Goal: Obtain resource: Obtain resource

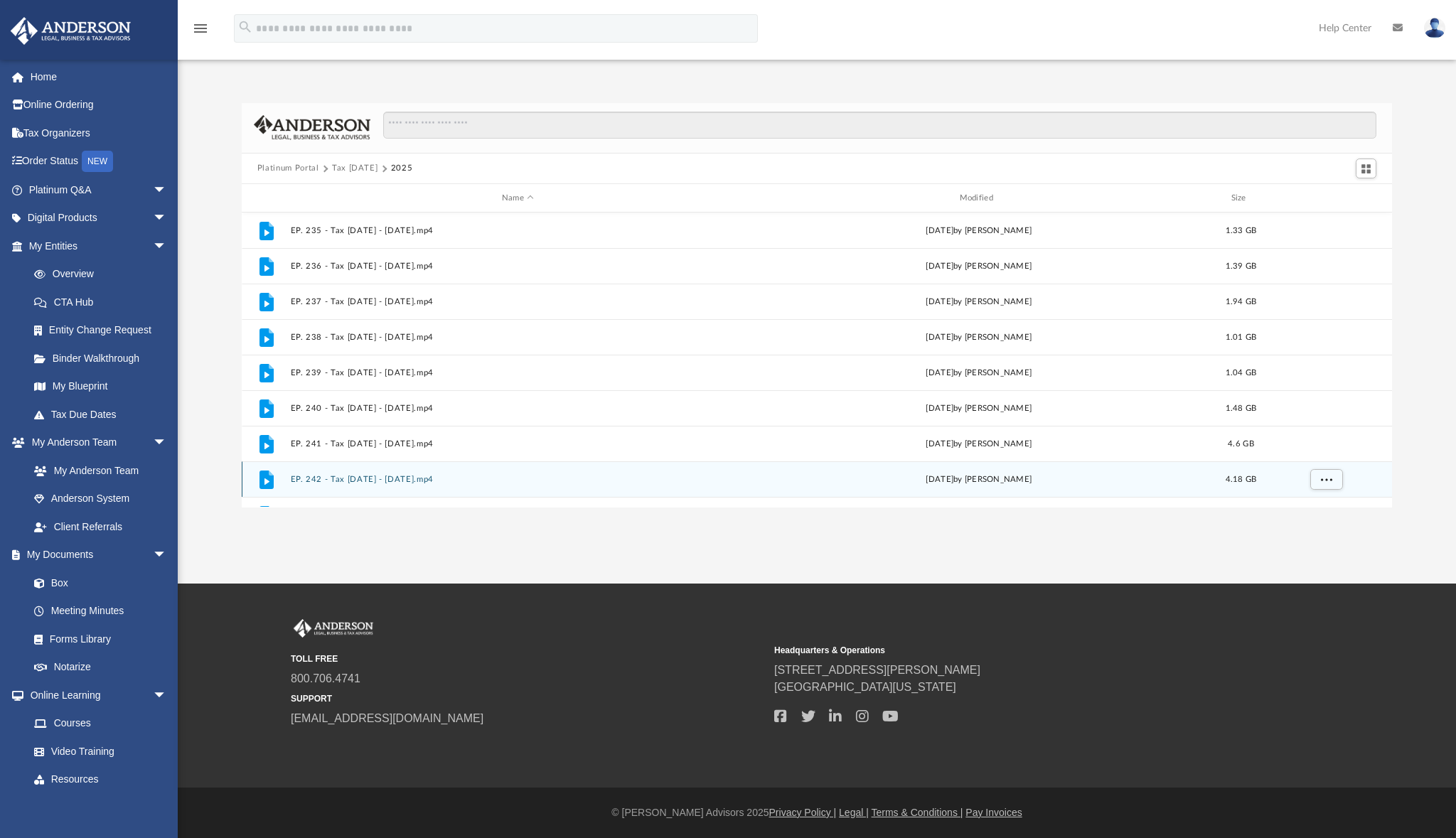
scroll to position [313, 1139]
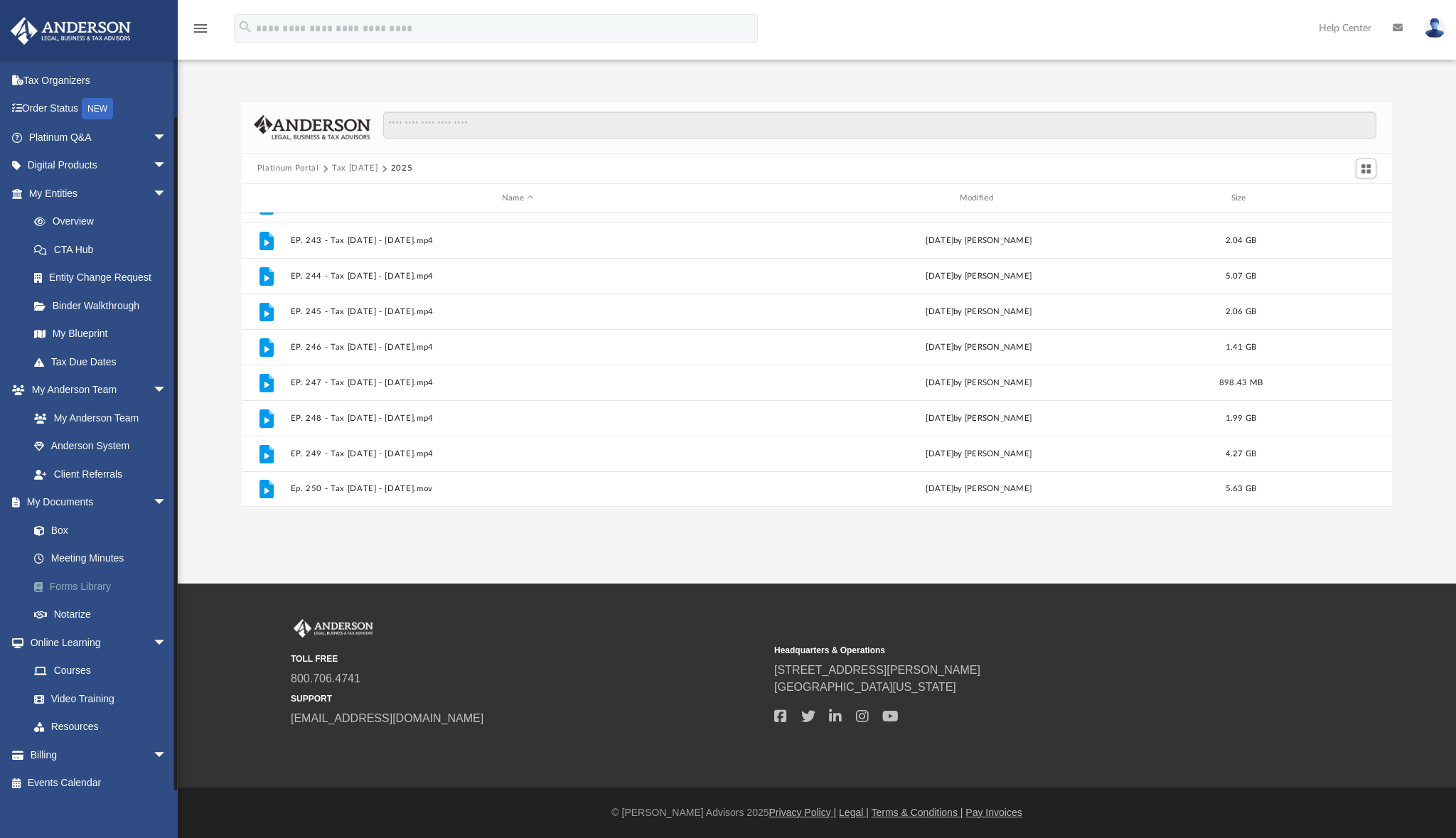
click at [78, 579] on link "Forms Library" at bounding box center [104, 586] width 169 height 29
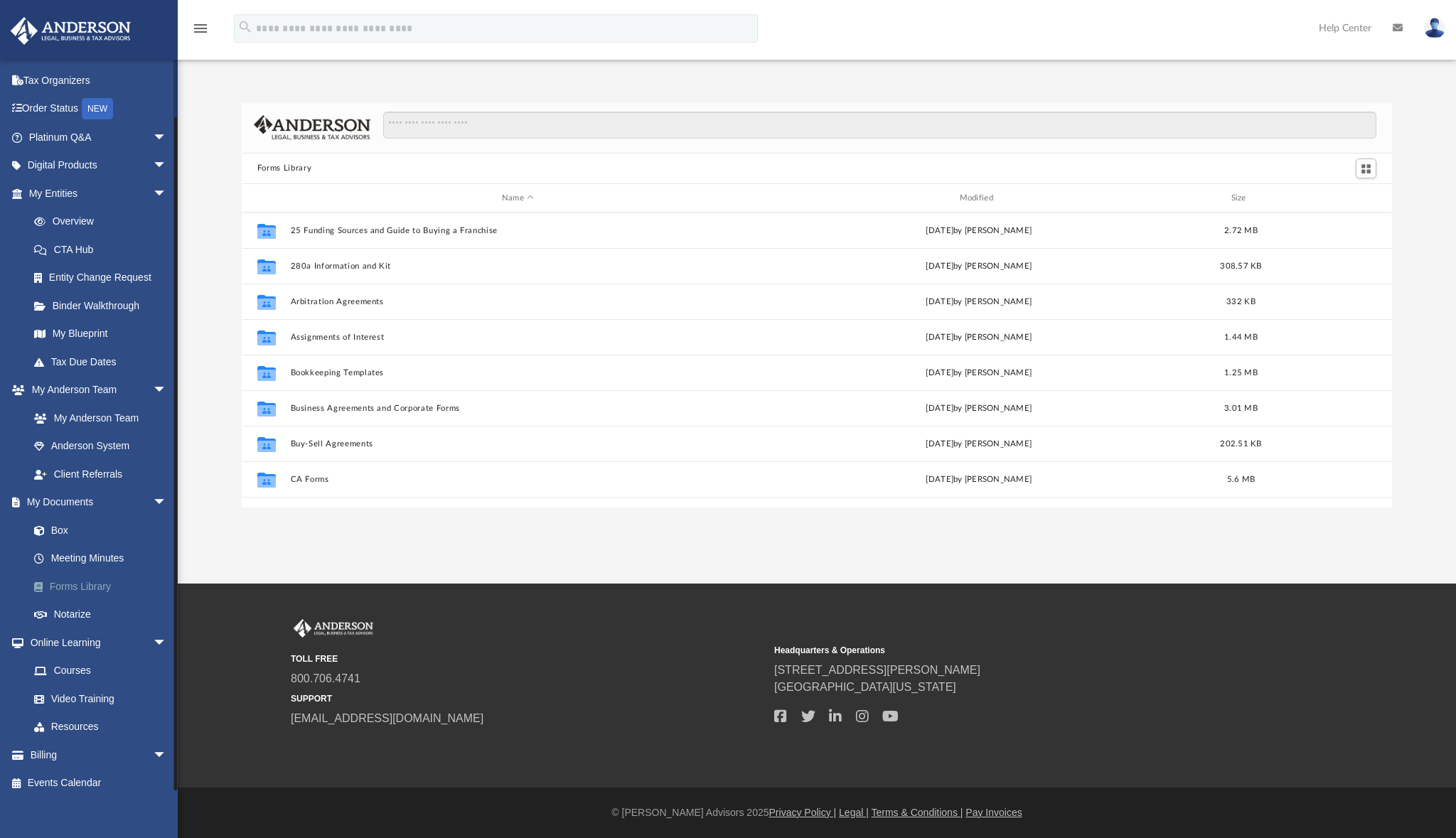
scroll to position [313, 1139]
click at [474, 125] on input "Search files and folders" at bounding box center [880, 125] width 993 height 27
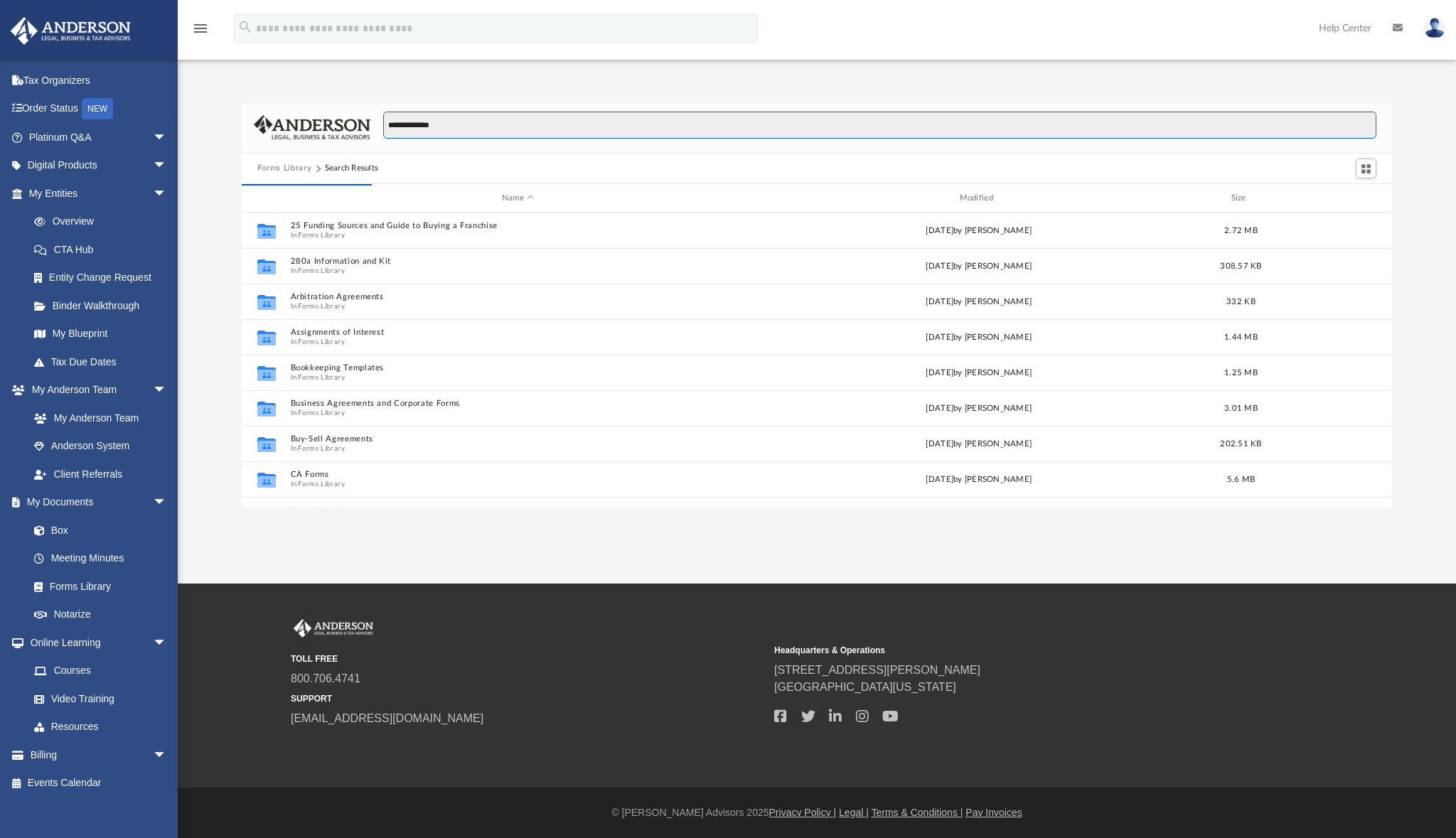
type input "**********"
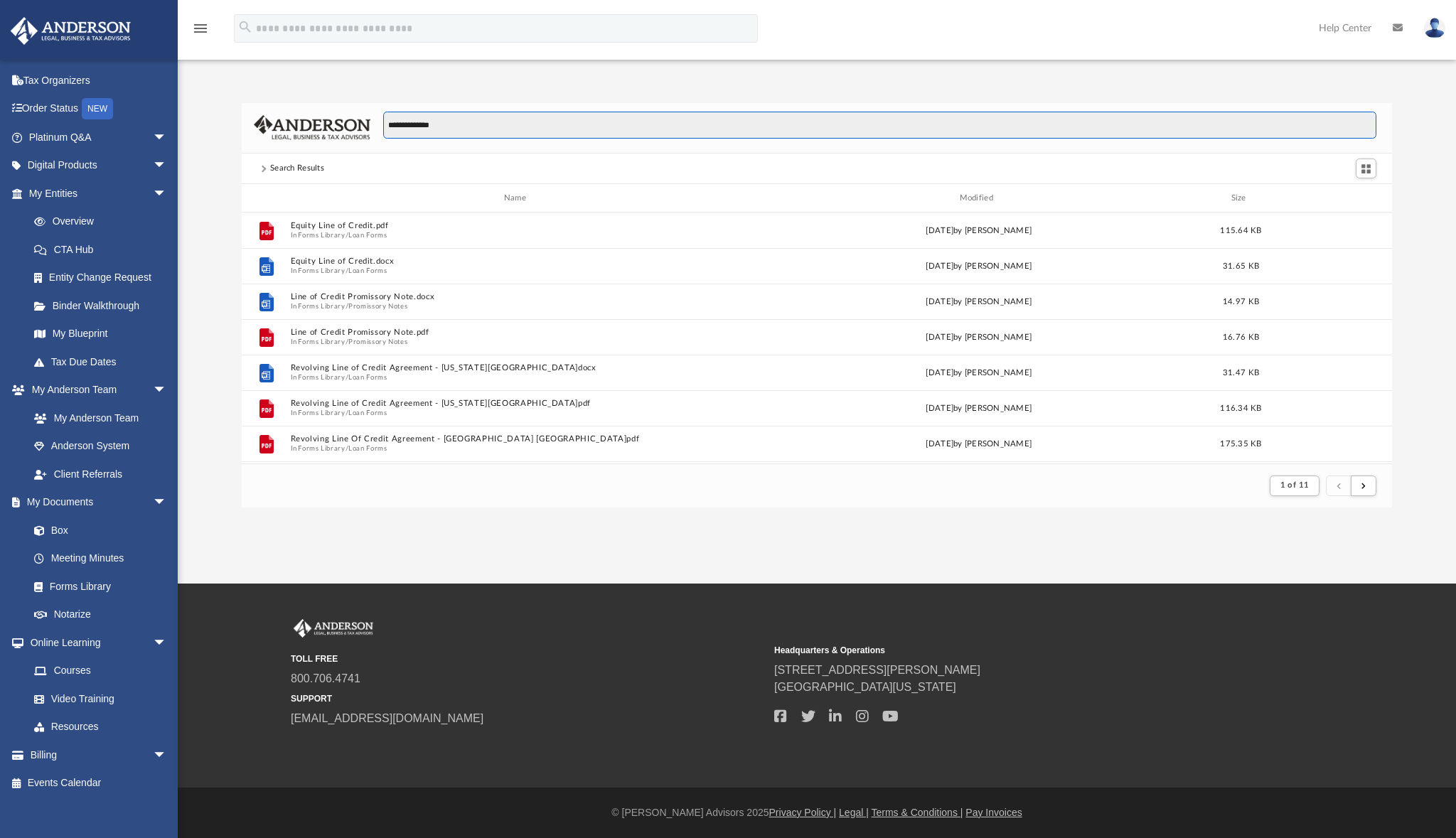
scroll to position [0, 0]
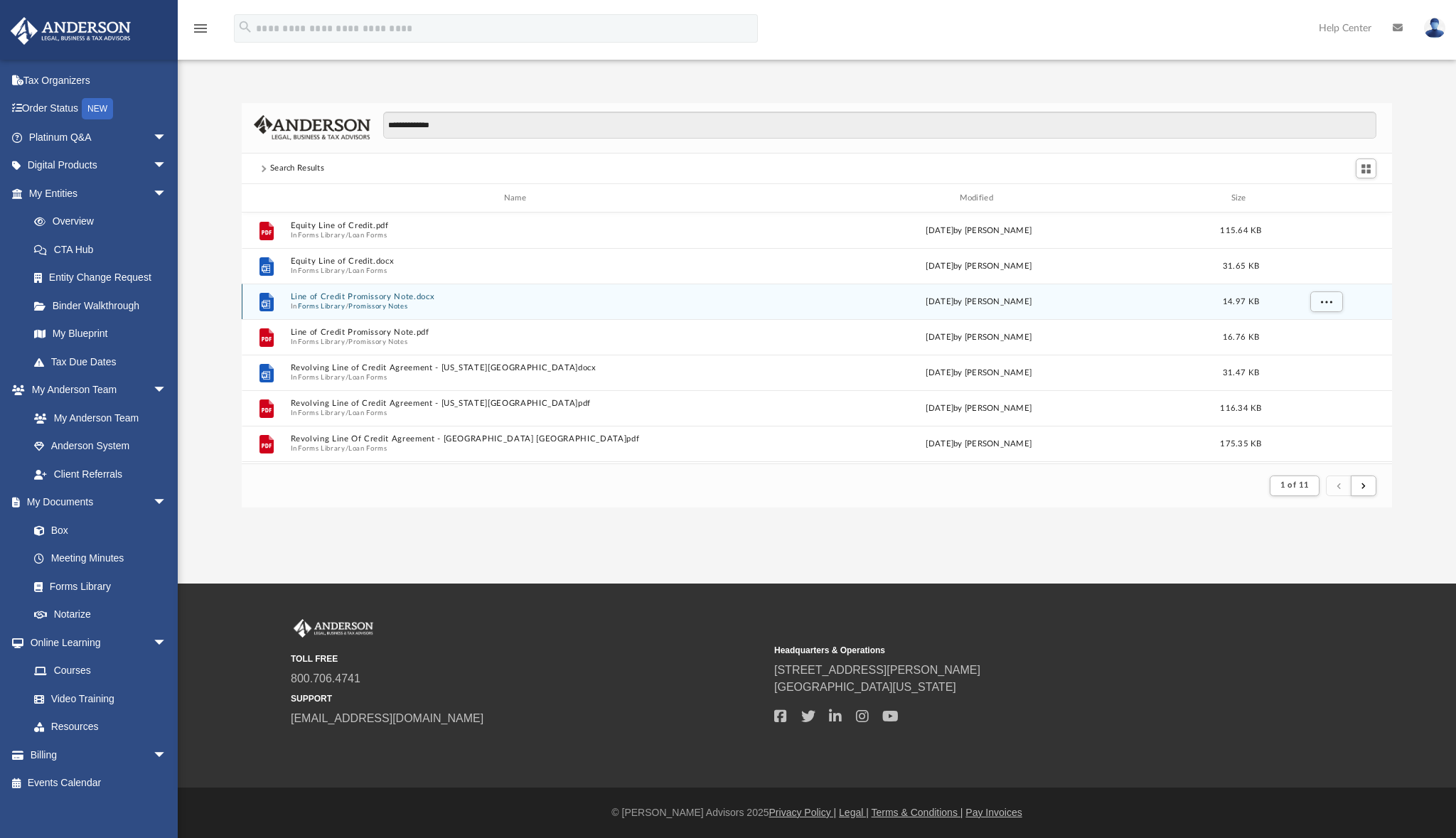
click at [385, 302] on button "Promissory Notes" at bounding box center [378, 306] width 59 height 10
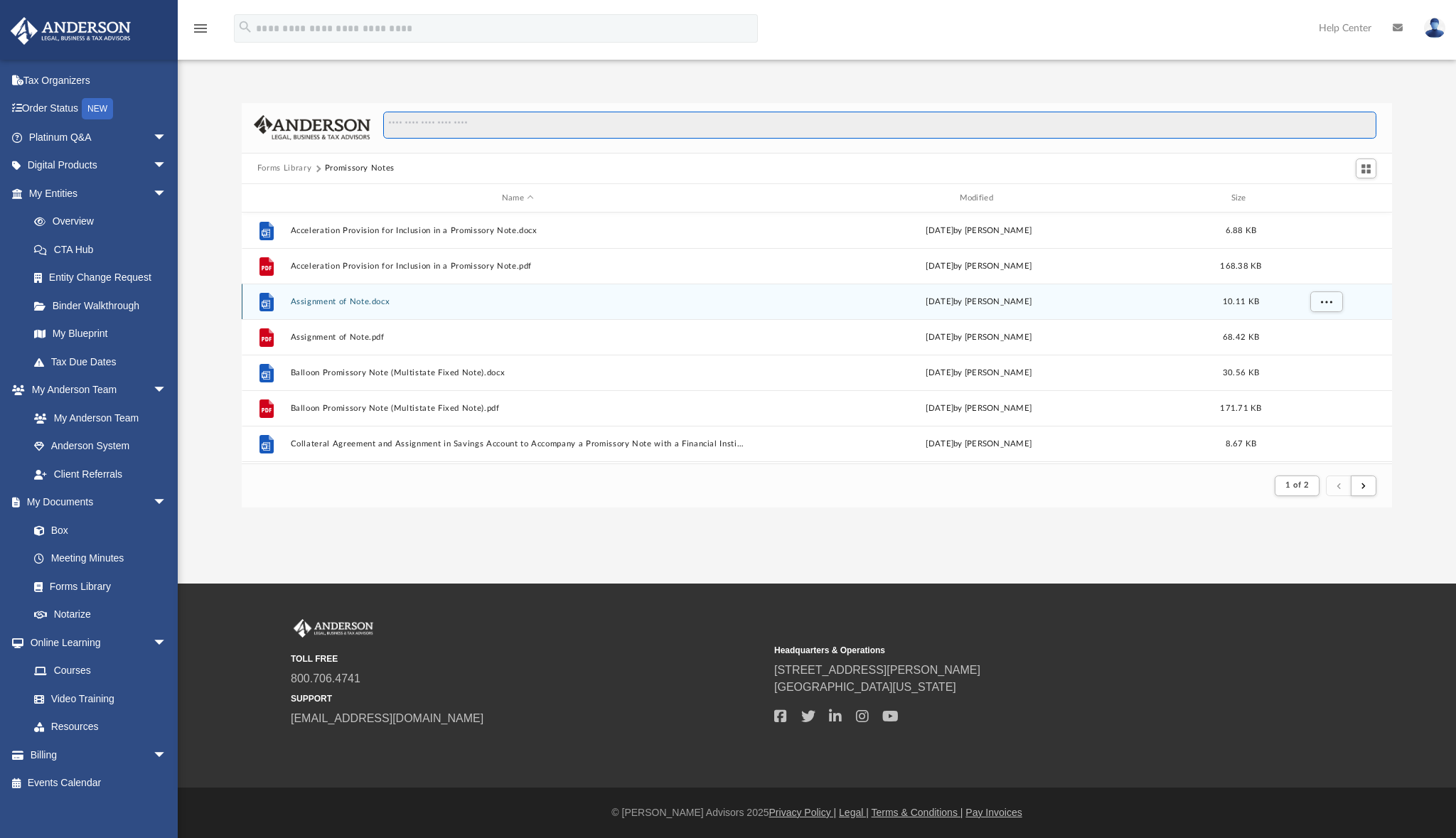
click at [462, 131] on input "Search files and folders" at bounding box center [880, 125] width 993 height 27
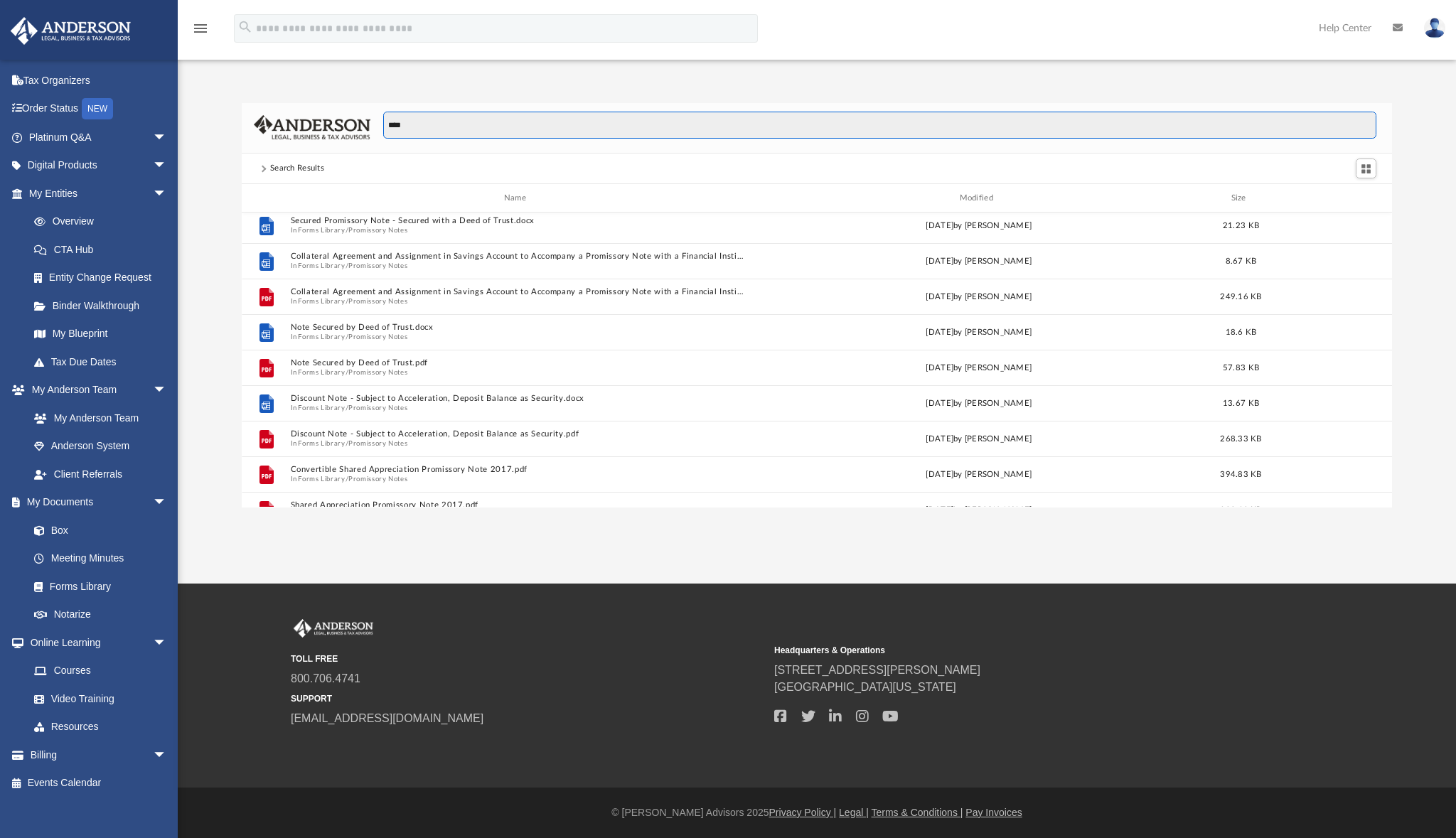
scroll to position [611, 0]
type input "**********"
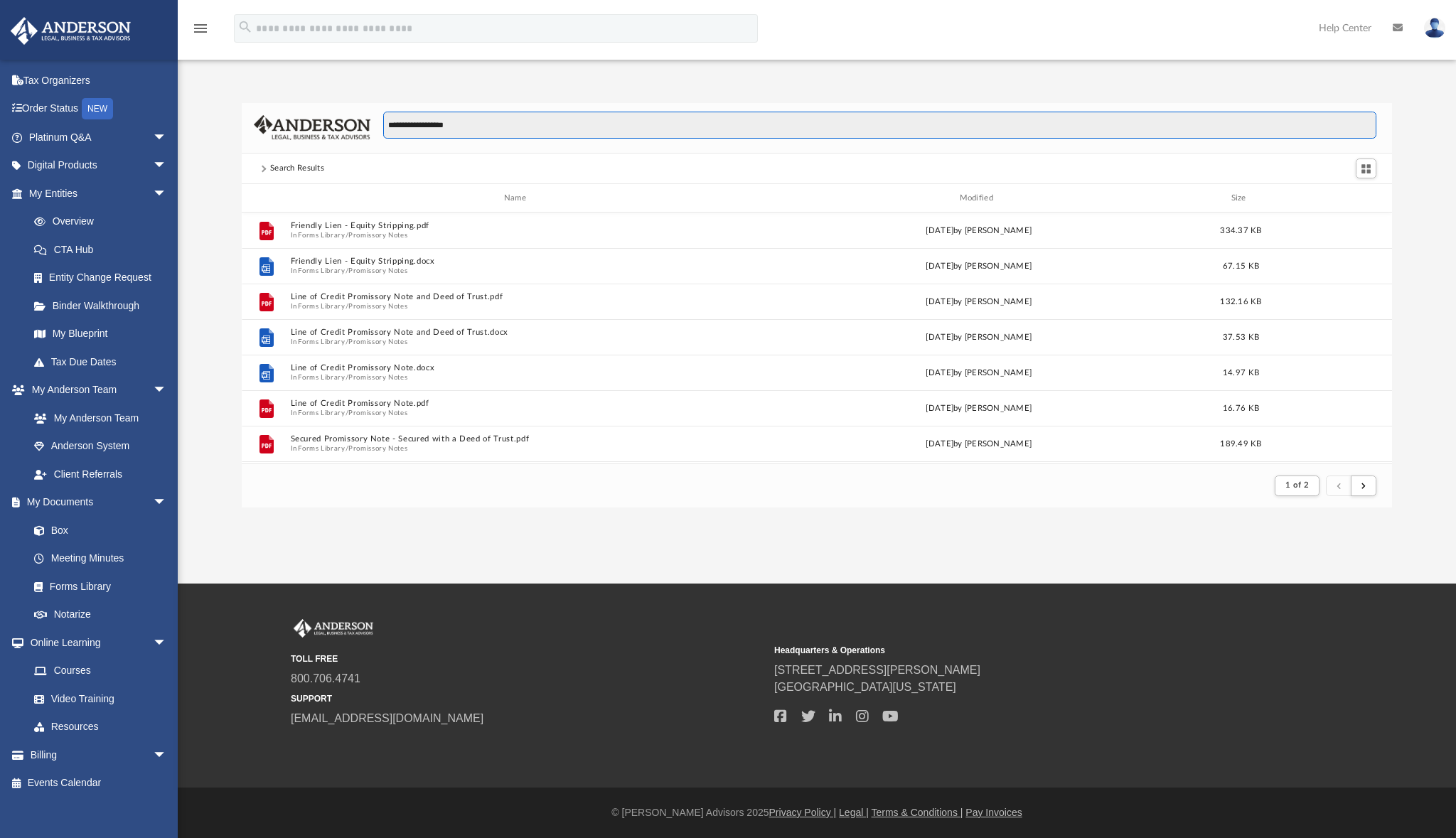
scroll to position [0, 0]
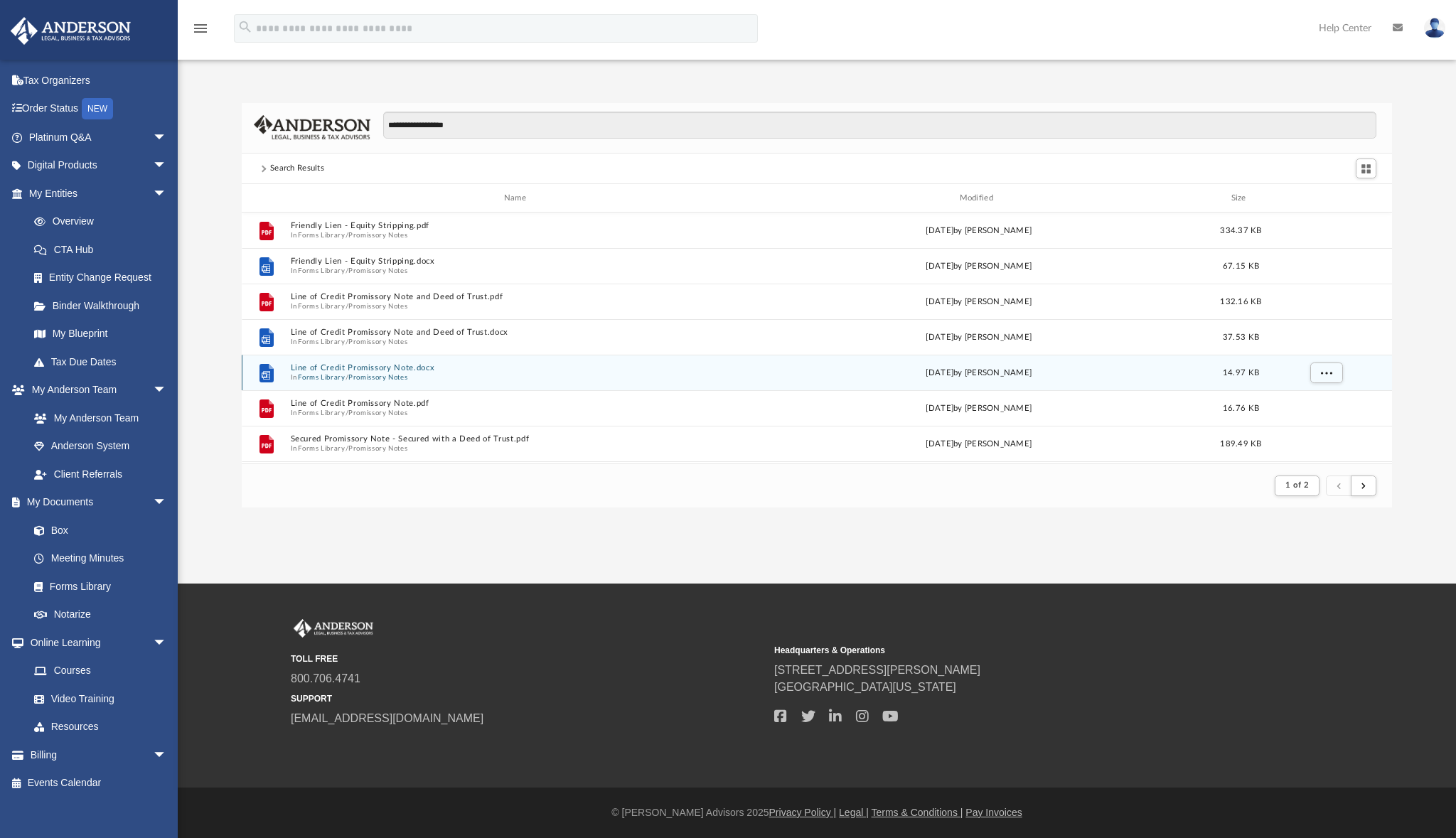
click at [367, 371] on button "Line of Credit Promissory Note.docx" at bounding box center [518, 368] width 455 height 10
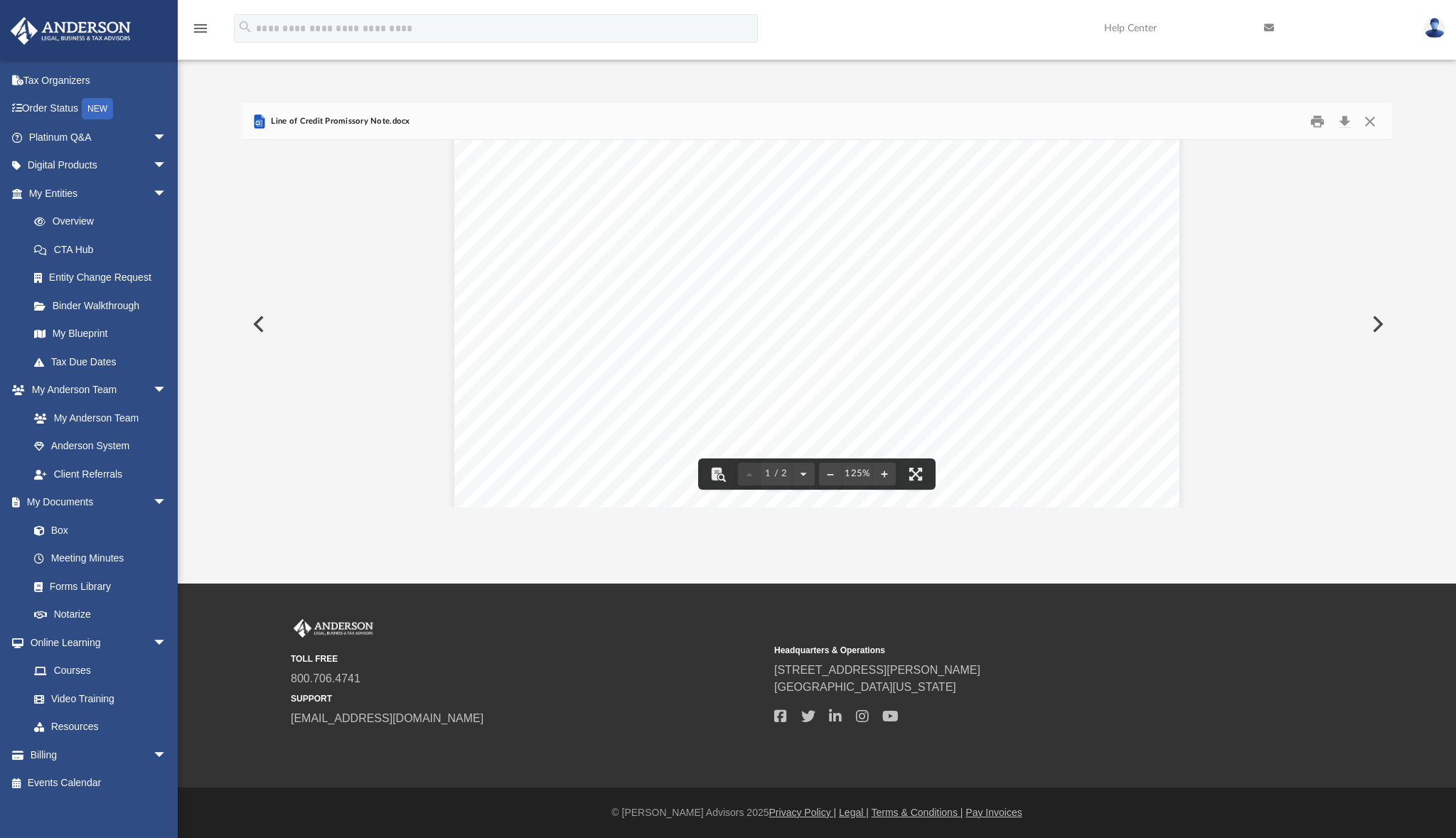
scroll to position [147, 0]
click at [255, 324] on button "Preview" at bounding box center [257, 324] width 32 height 40
click at [1375, 118] on button "Close" at bounding box center [1369, 121] width 26 height 22
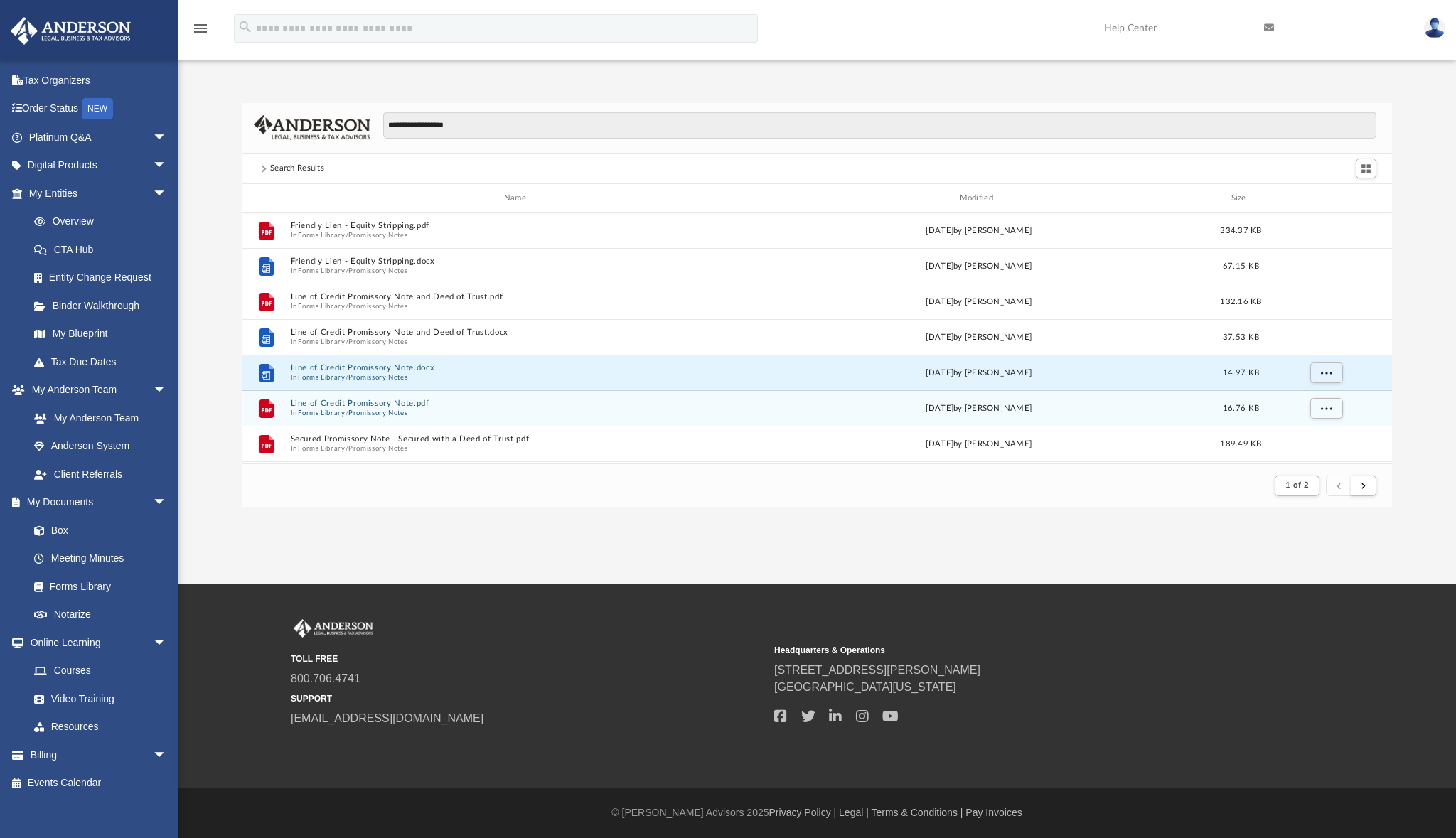
click at [353, 408] on button "Promissory Notes" at bounding box center [378, 413] width 59 height 10
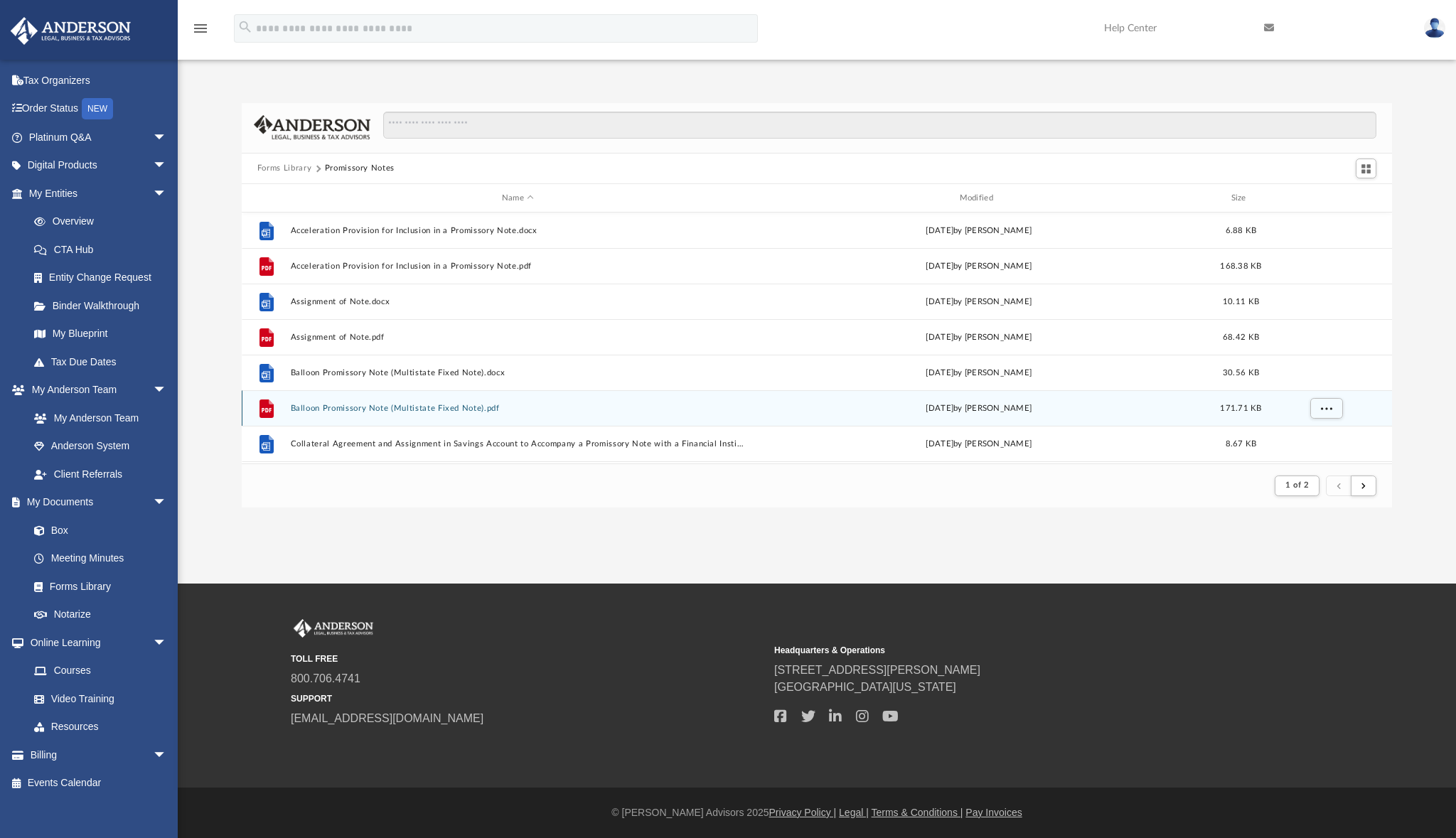
click at [397, 413] on button "Balloon Promissory Note (Multistate Fixed Note).pdf" at bounding box center [518, 408] width 455 height 10
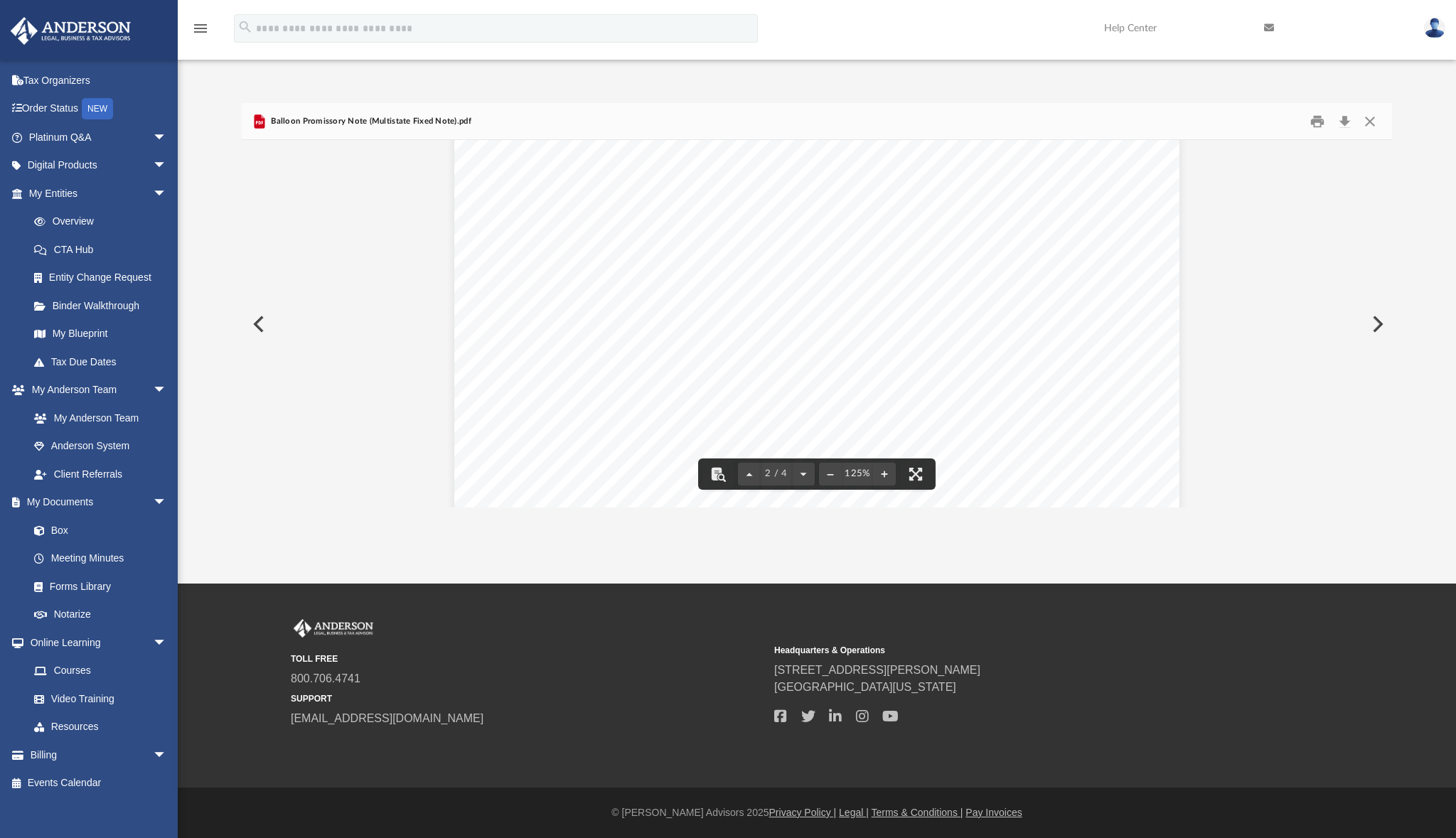
scroll to position [1434, 0]
click at [1365, 122] on button "Close" at bounding box center [1369, 121] width 26 height 22
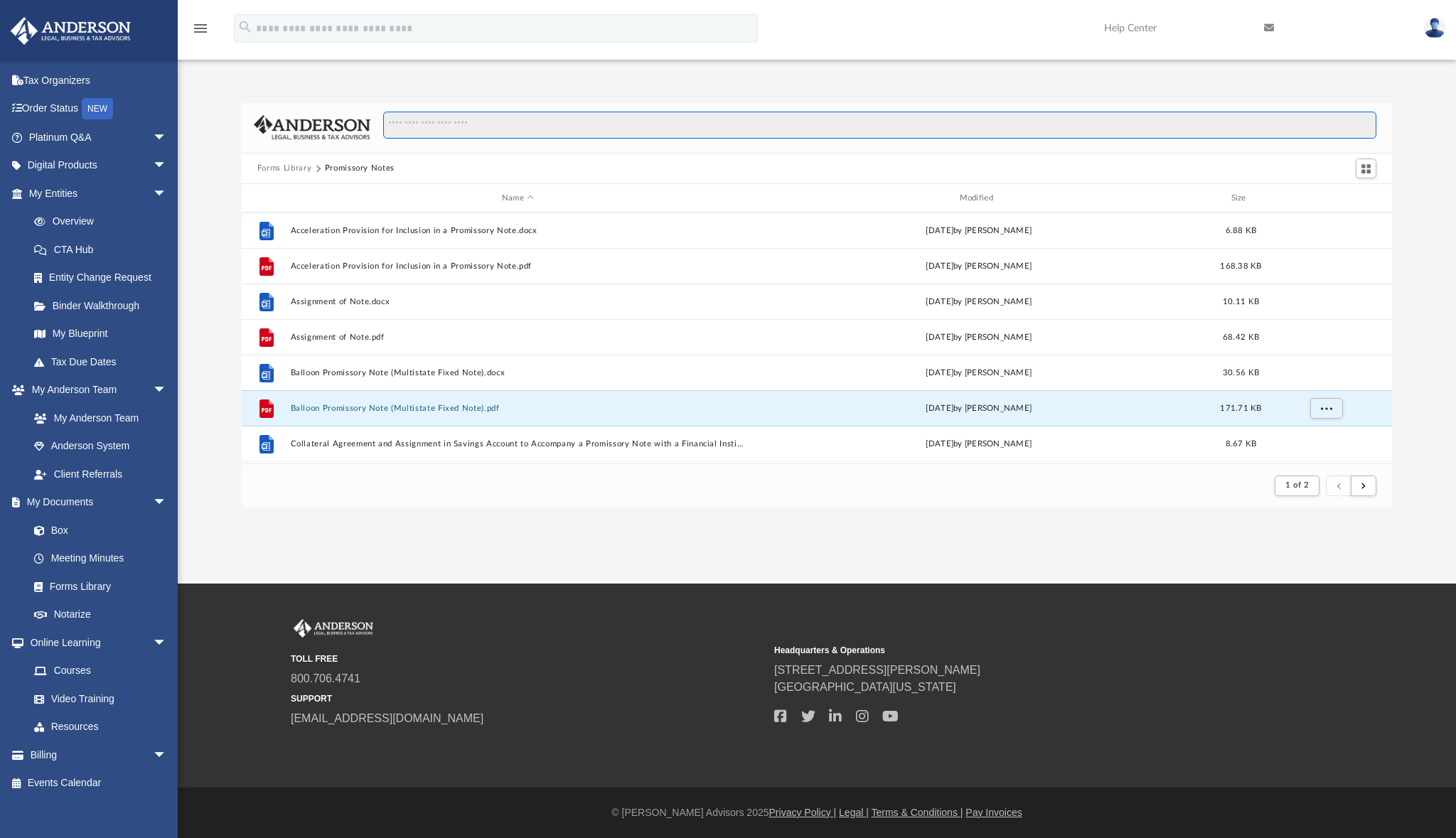
click at [469, 122] on input "Search files and folders" at bounding box center [880, 125] width 993 height 27
type input "**********"
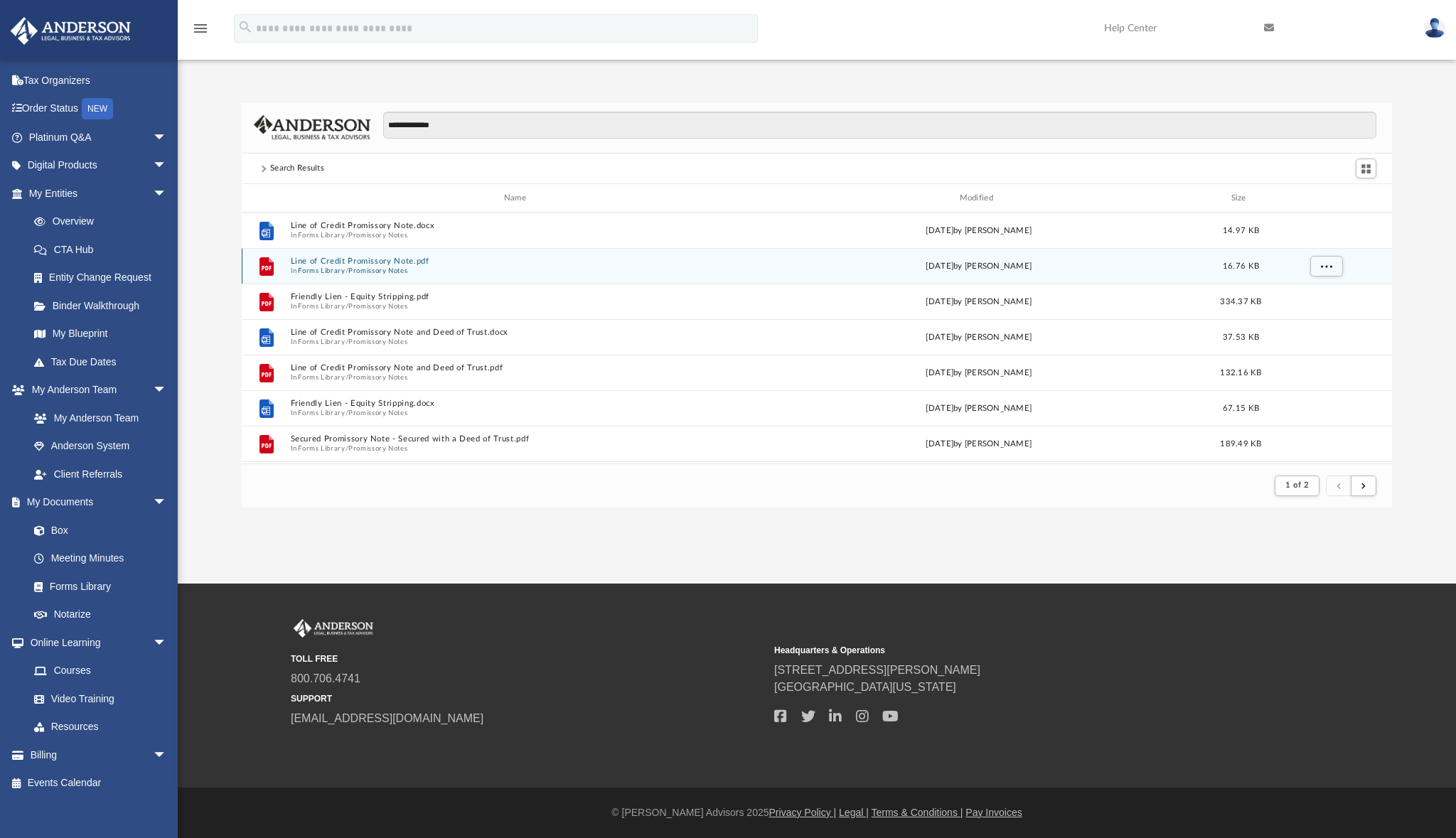
click at [366, 267] on button "Promissory Notes" at bounding box center [378, 271] width 59 height 10
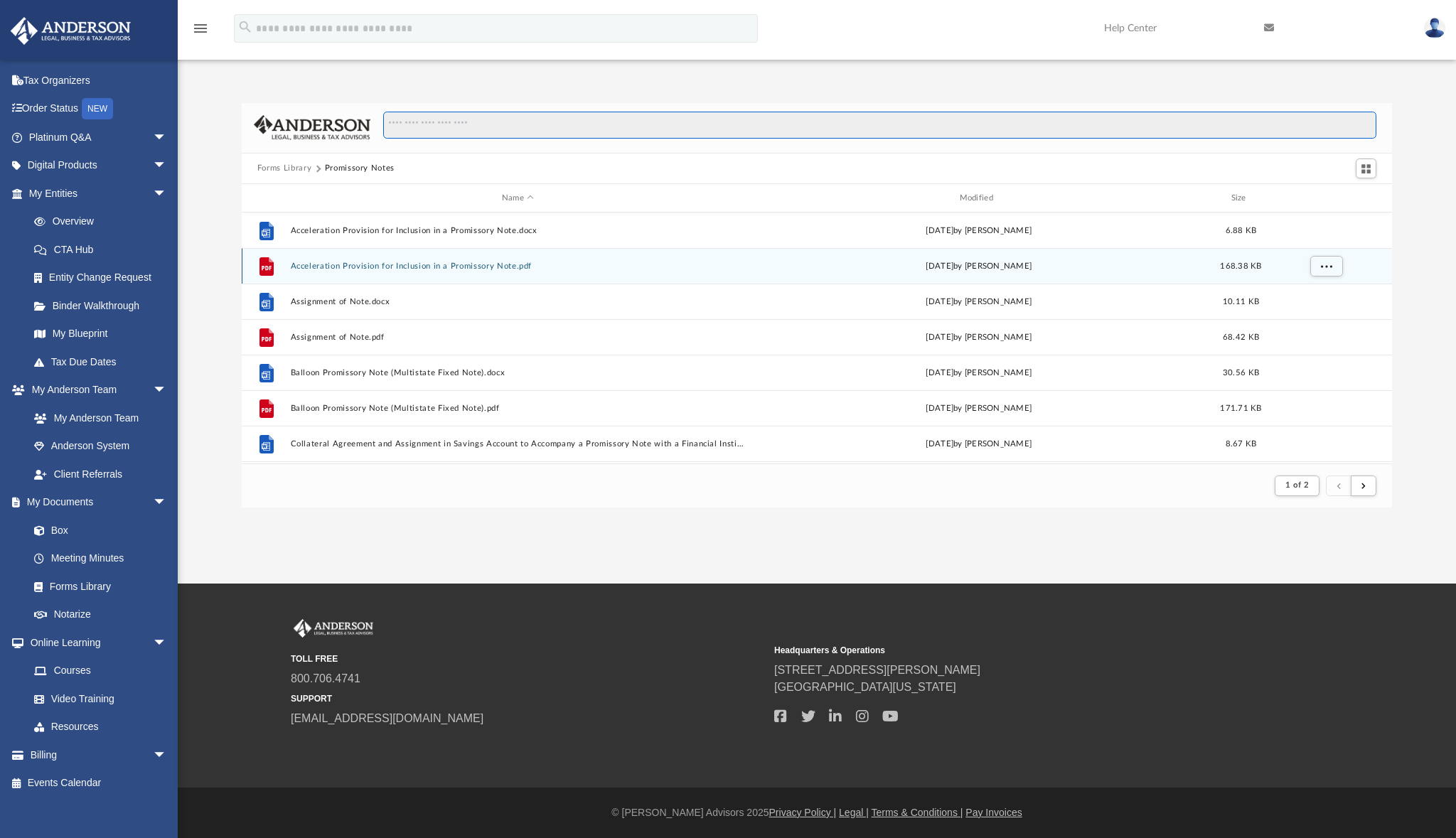
click at [487, 128] on input "Search files and folders" at bounding box center [880, 125] width 993 height 27
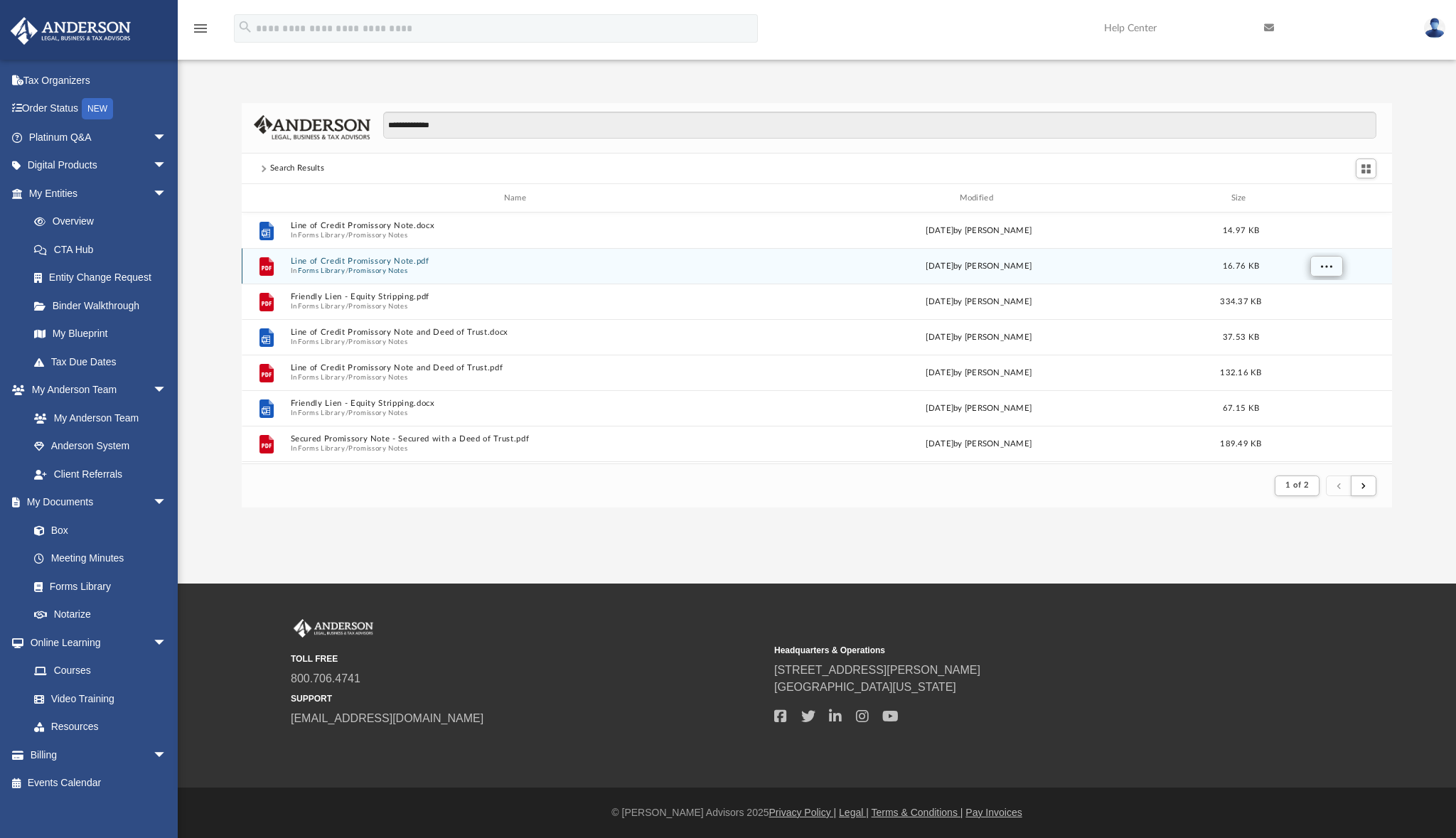
click at [1324, 262] on span "More options" at bounding box center [1326, 266] width 12 height 8
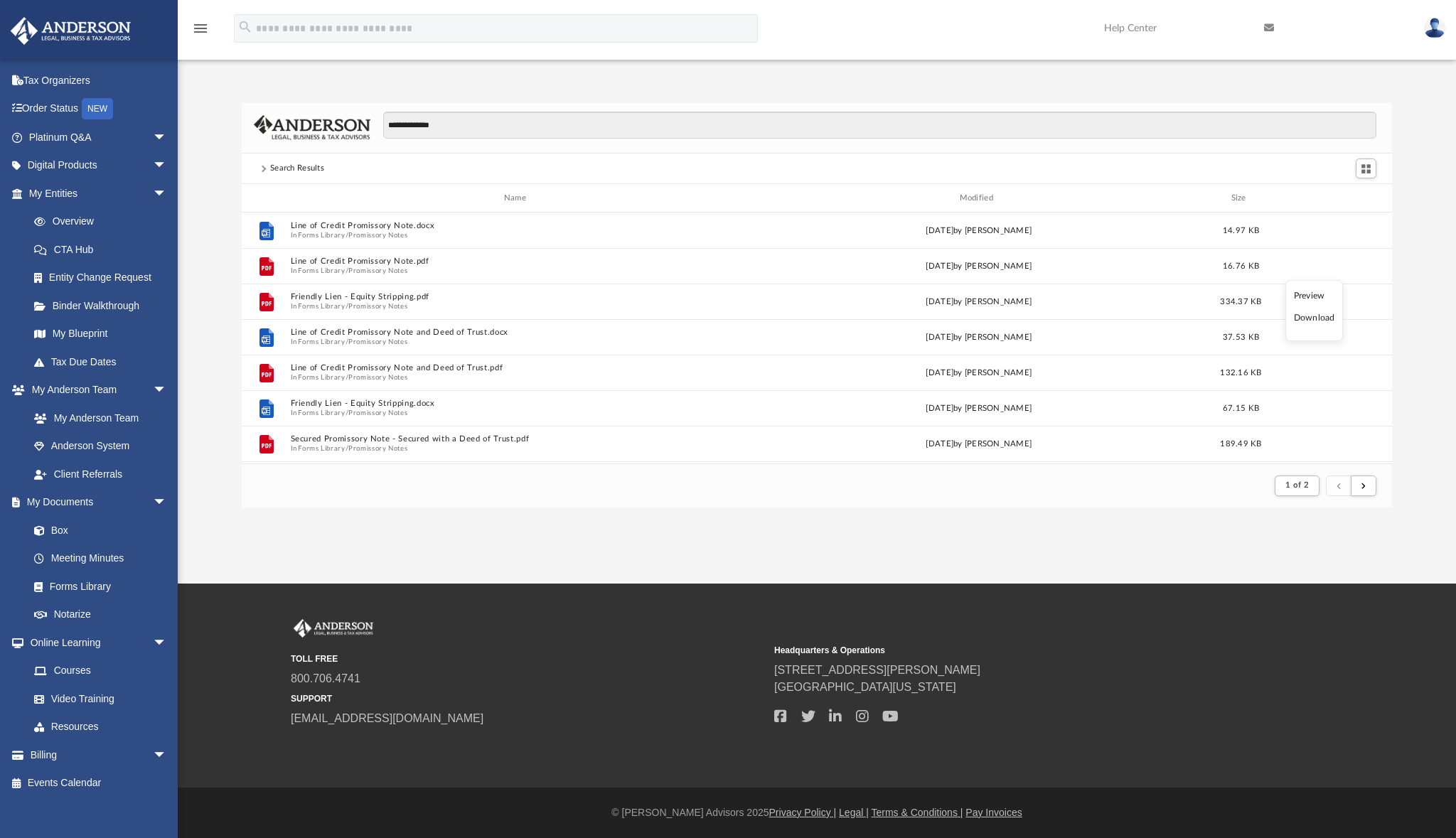
click at [1309, 298] on li "Preview" at bounding box center [1315, 296] width 41 height 15
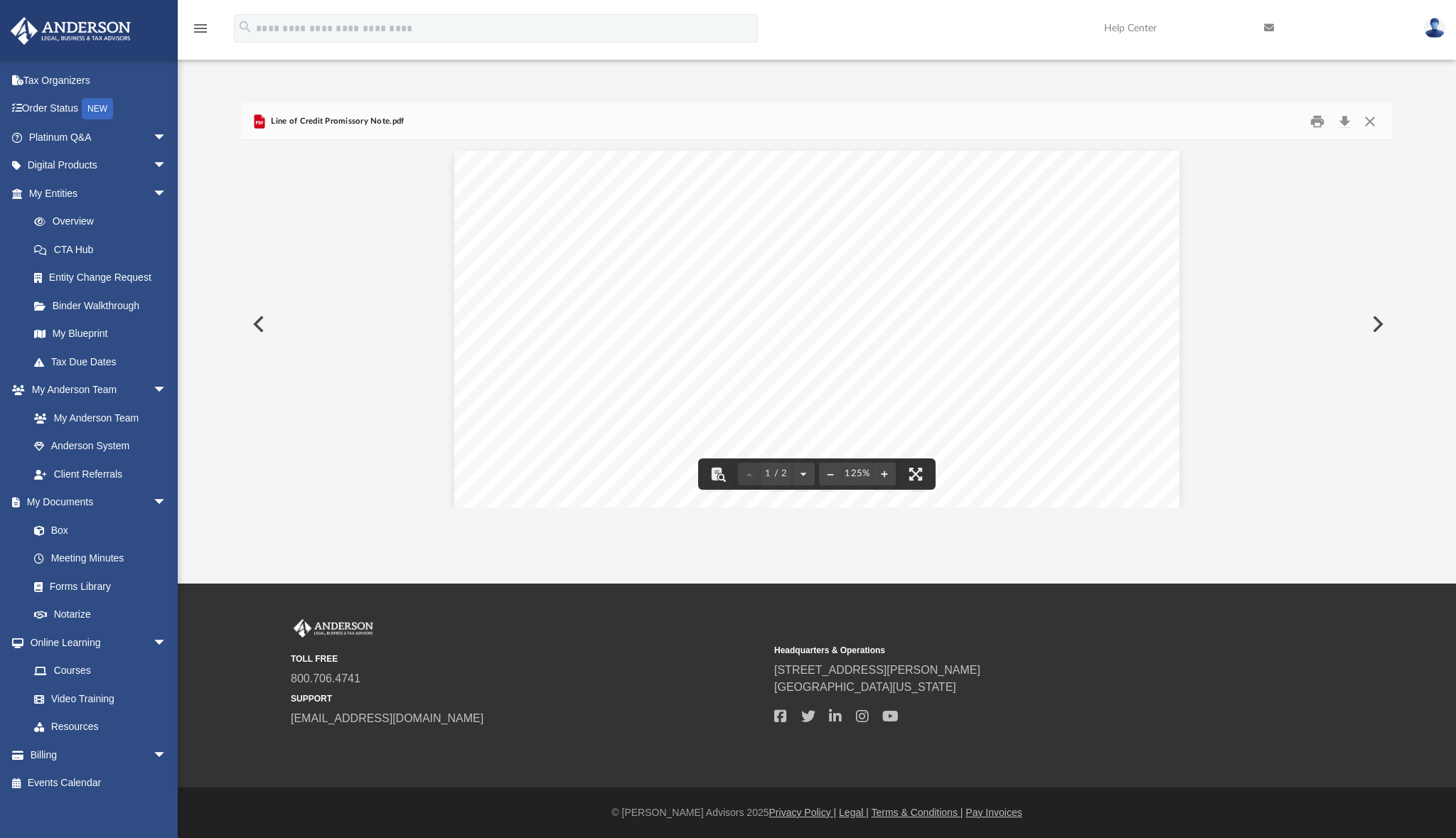
scroll to position [0, 0]
click at [1368, 124] on button "Close" at bounding box center [1369, 121] width 26 height 22
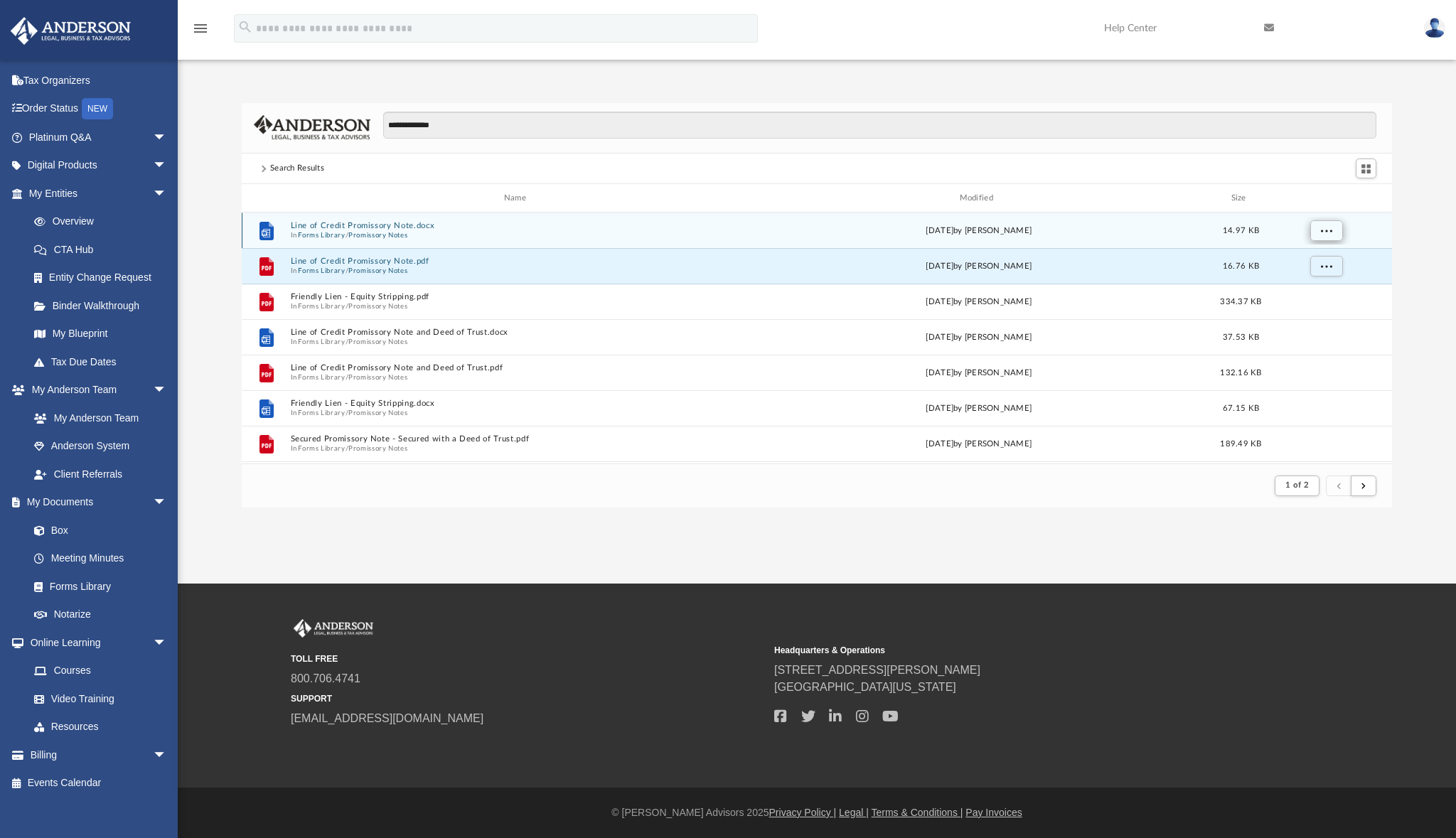
click at [1323, 232] on span "More options" at bounding box center [1326, 230] width 12 height 8
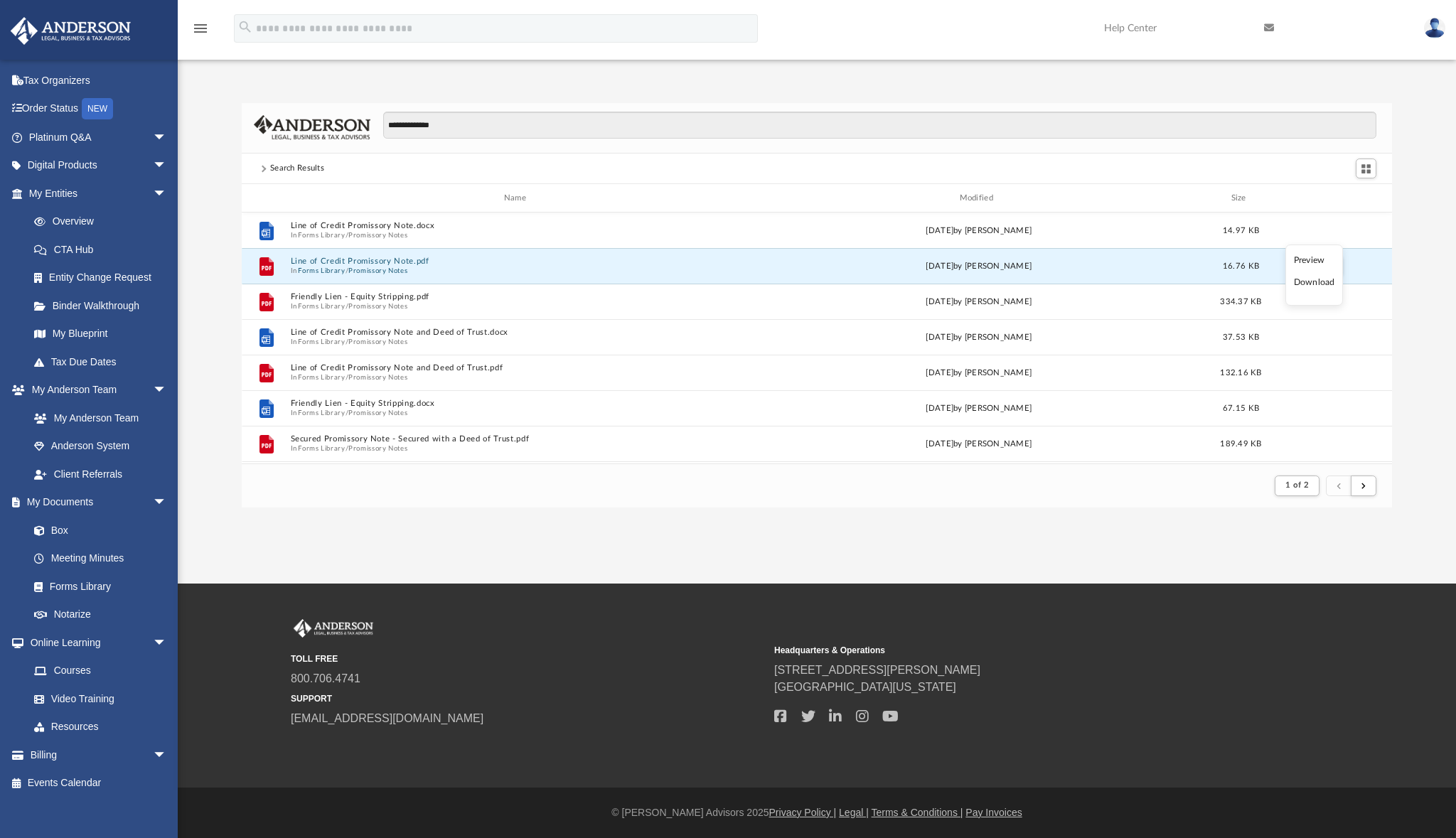
click at [1306, 281] on li "Download" at bounding box center [1315, 282] width 41 height 15
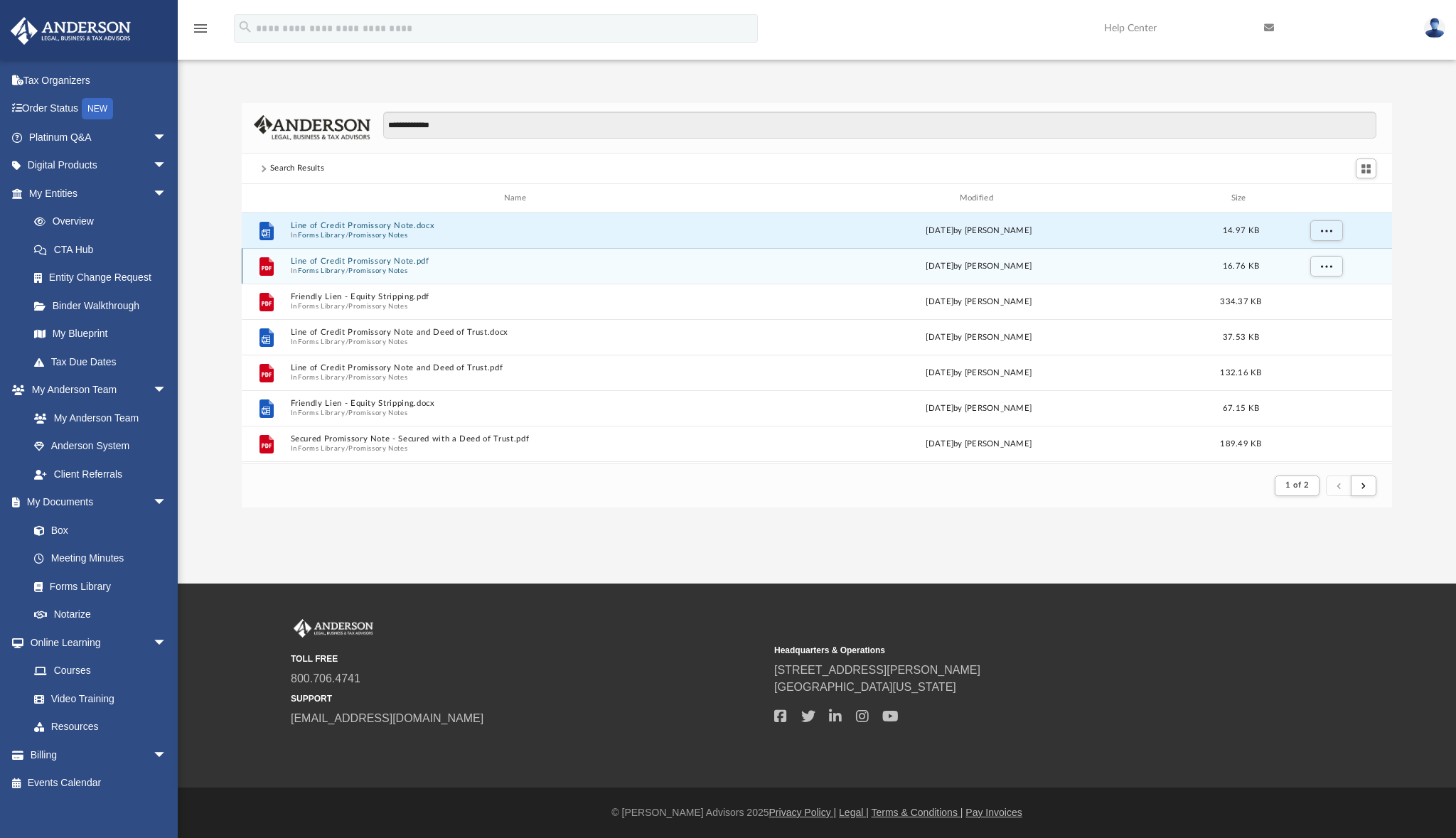
scroll to position [0, 0]
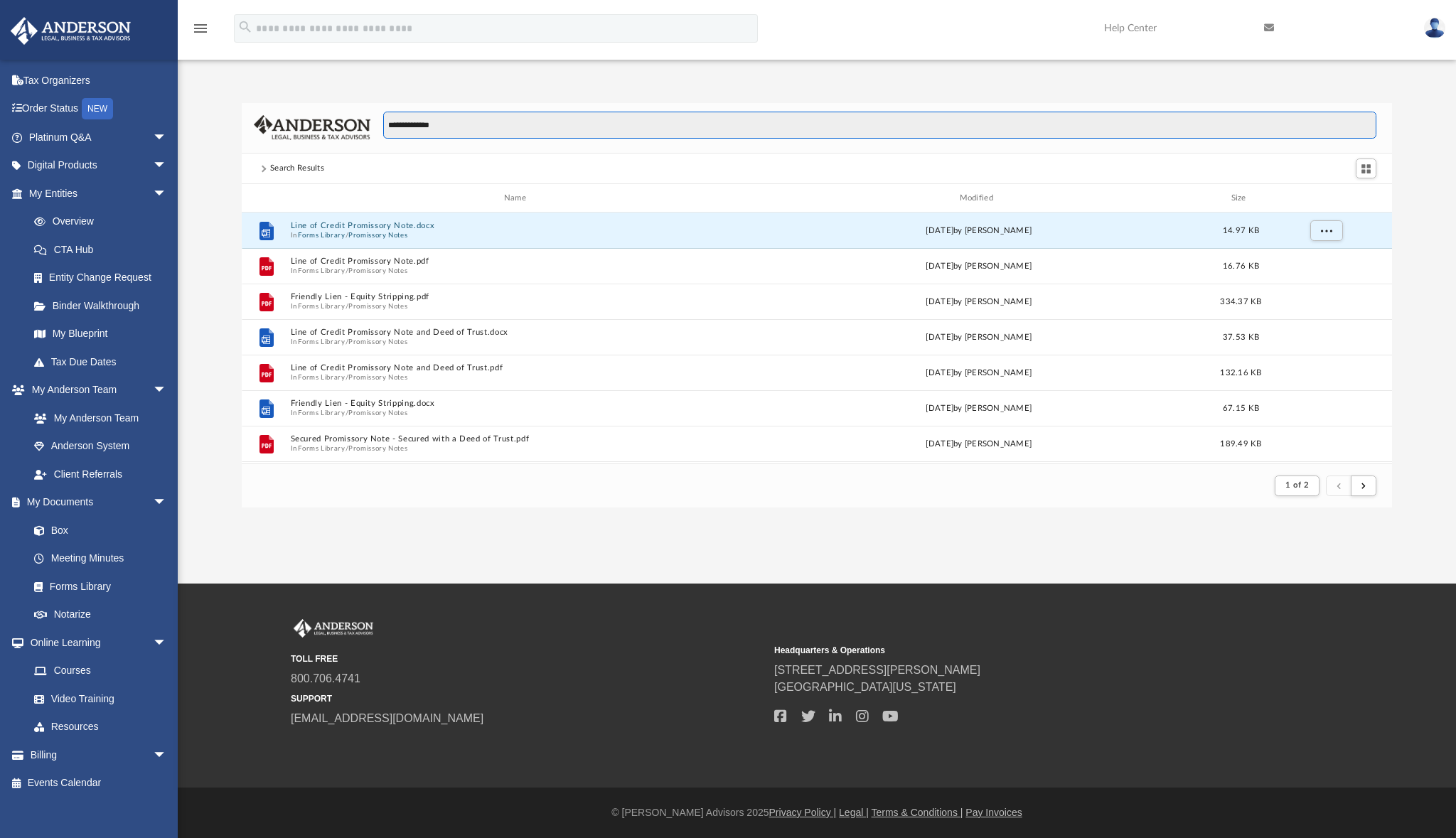
click at [460, 128] on input "**********" at bounding box center [880, 125] width 993 height 27
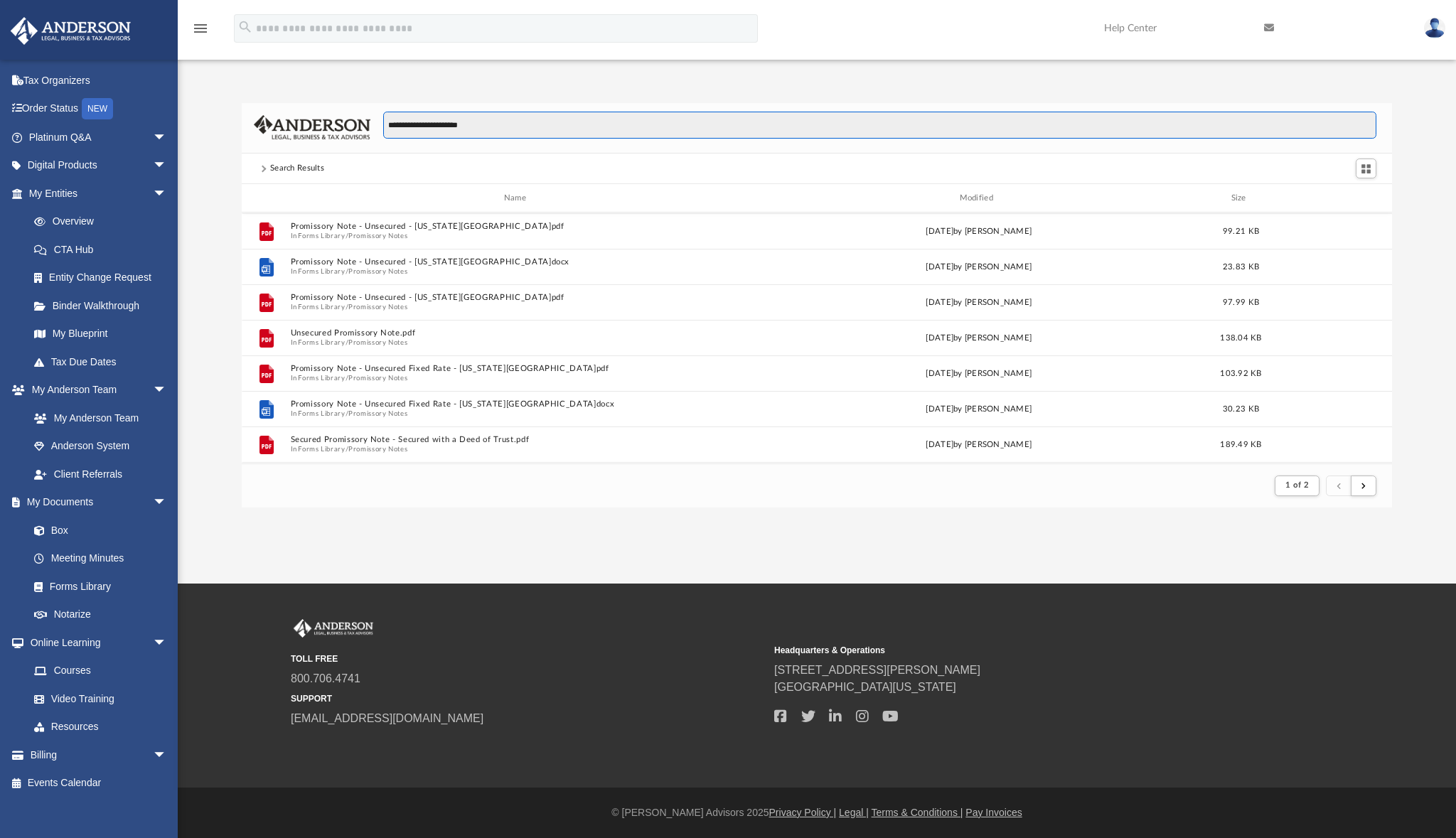
scroll to position [282, 0]
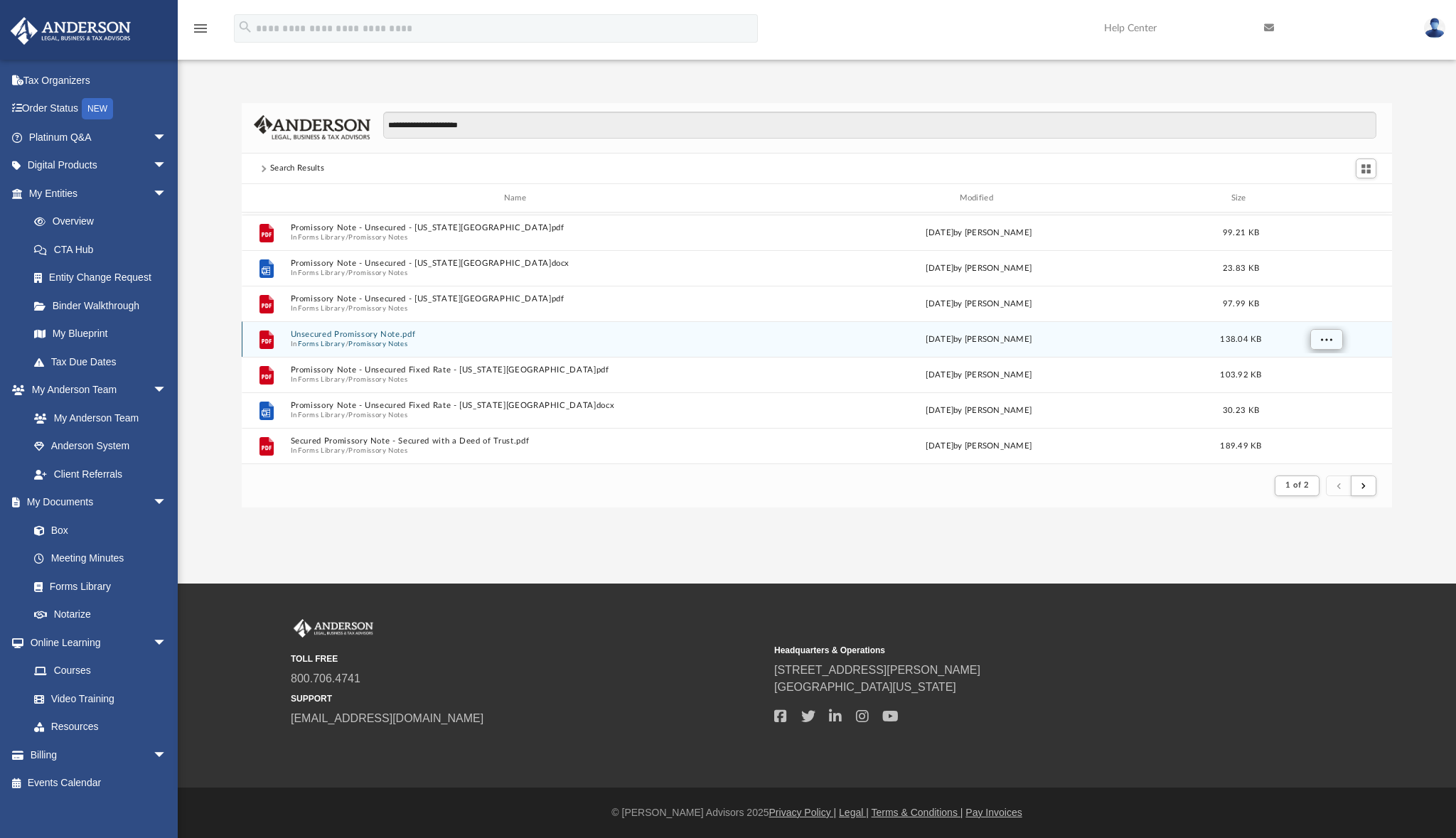
click at [1328, 339] on span "More options" at bounding box center [1326, 339] width 12 height 8
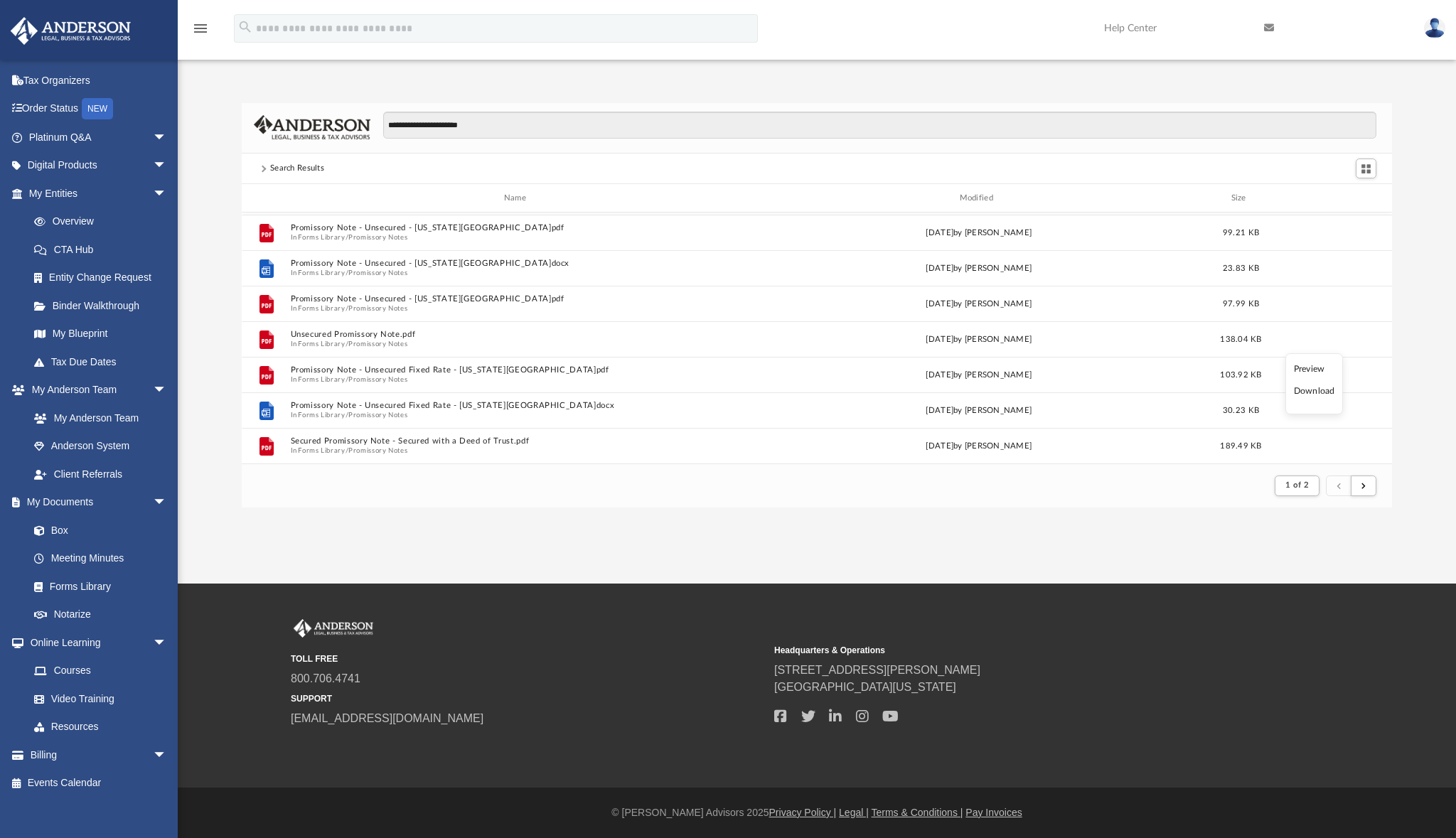
click at [1313, 372] on li "Preview" at bounding box center [1315, 370] width 41 height 15
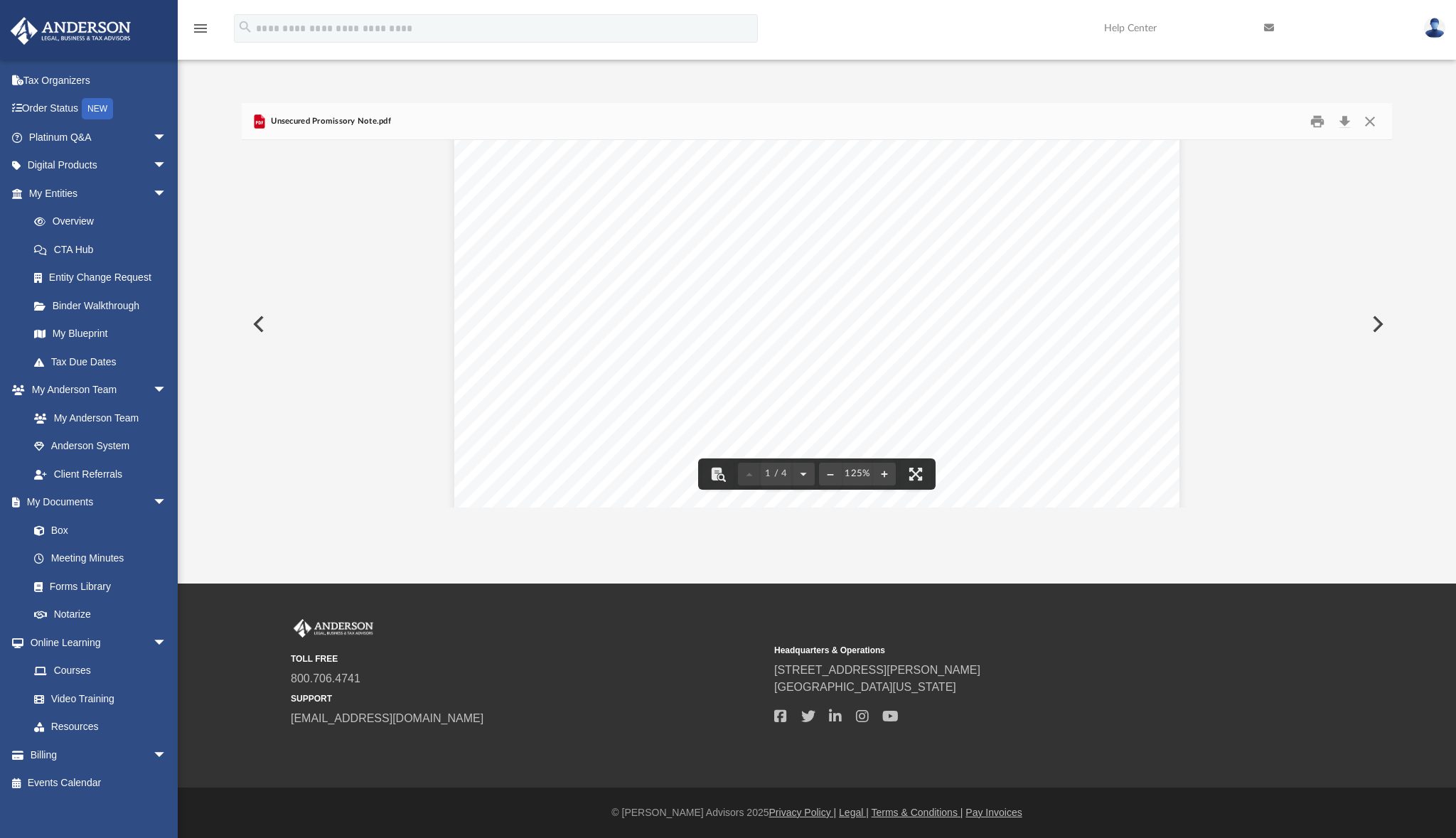
scroll to position [148, 0]
click at [1368, 123] on button "Close" at bounding box center [1369, 121] width 26 height 22
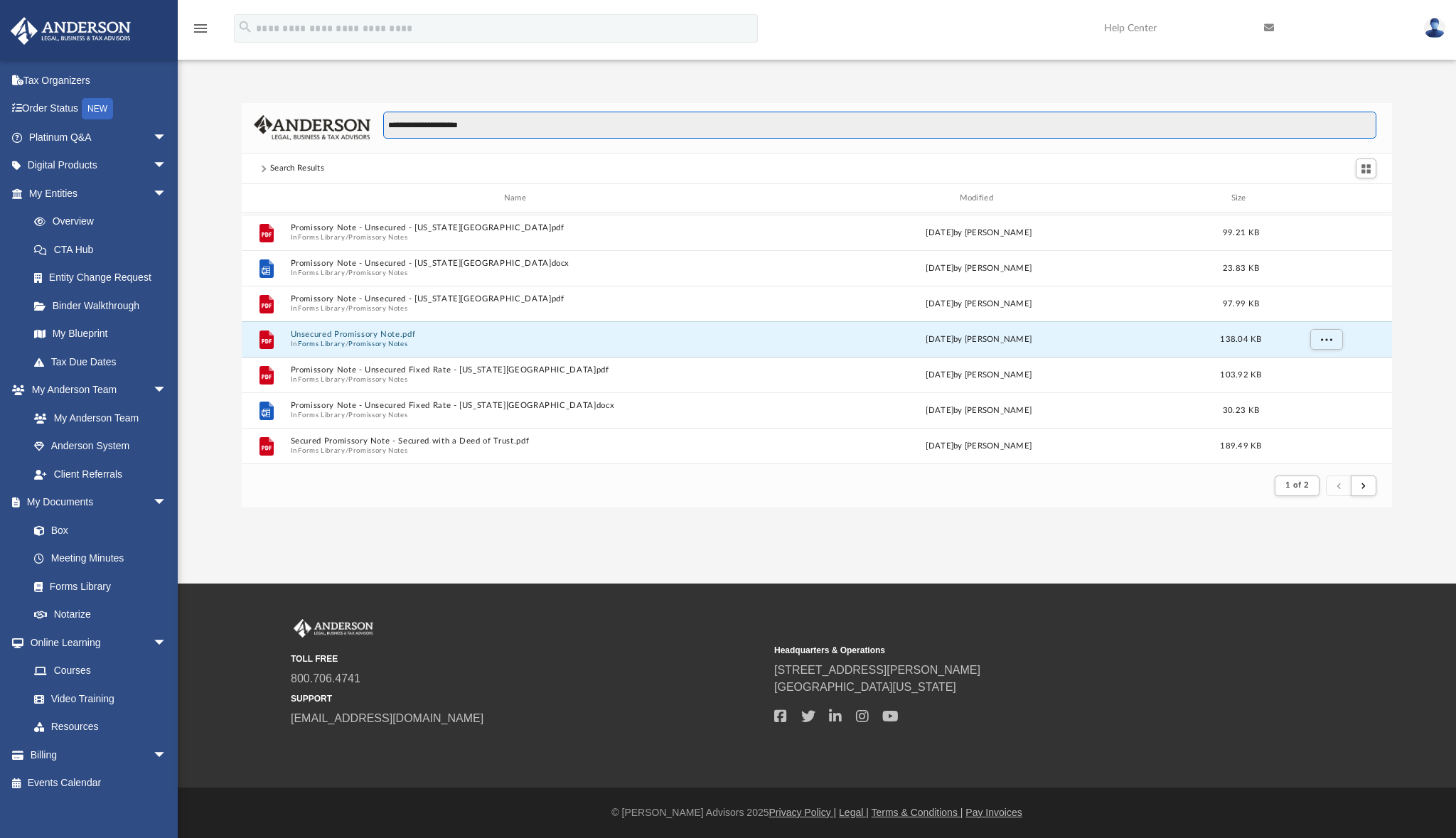
click at [478, 123] on input "**********" at bounding box center [880, 125] width 993 height 27
drag, startPoint x: 484, startPoint y: 125, endPoint x: 361, endPoint y: 112, distance: 123.7
click at [361, 112] on div "**********" at bounding box center [817, 128] width 1150 height 51
type input "****"
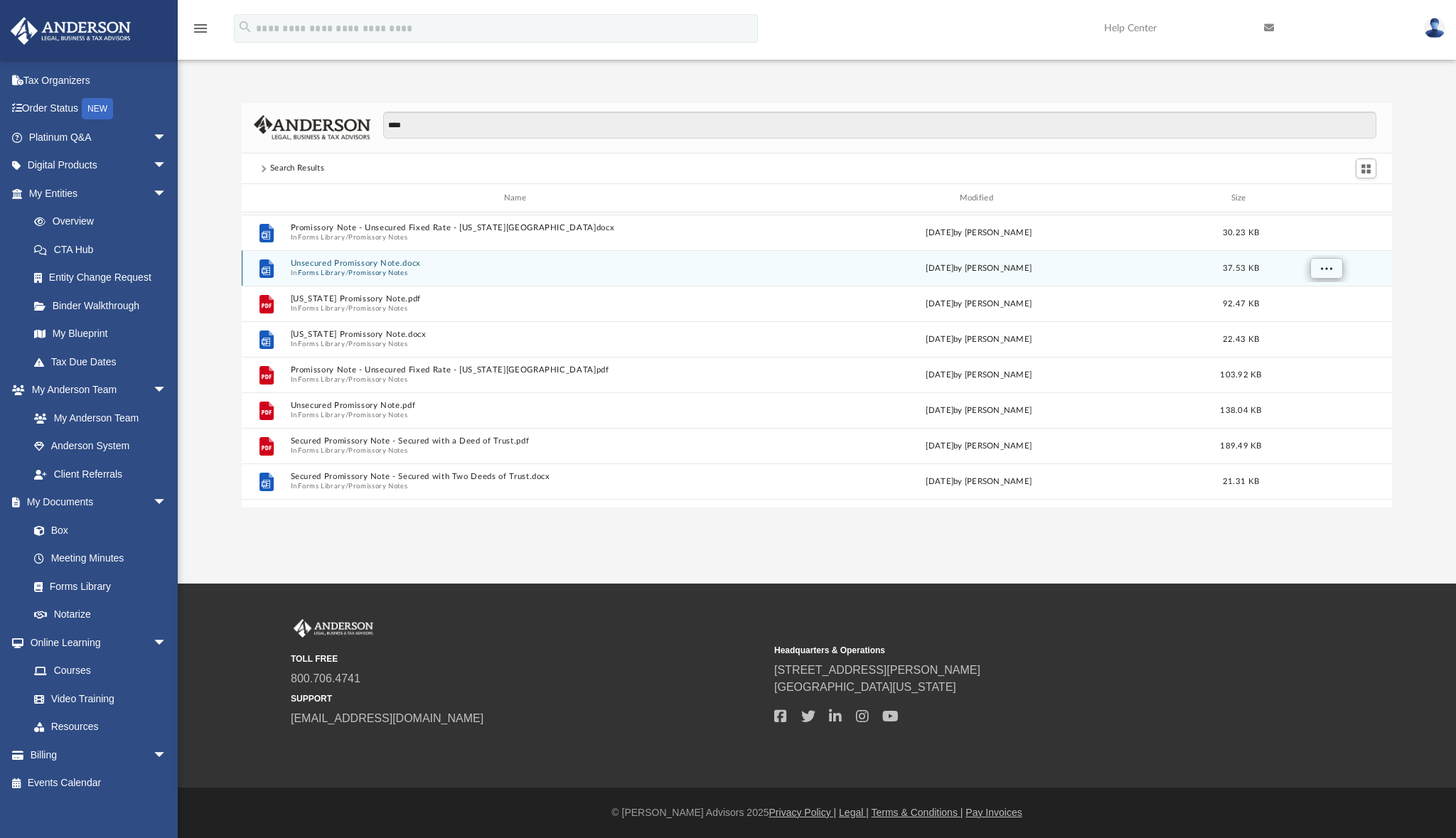
click at [1330, 268] on span "More options" at bounding box center [1326, 268] width 12 height 8
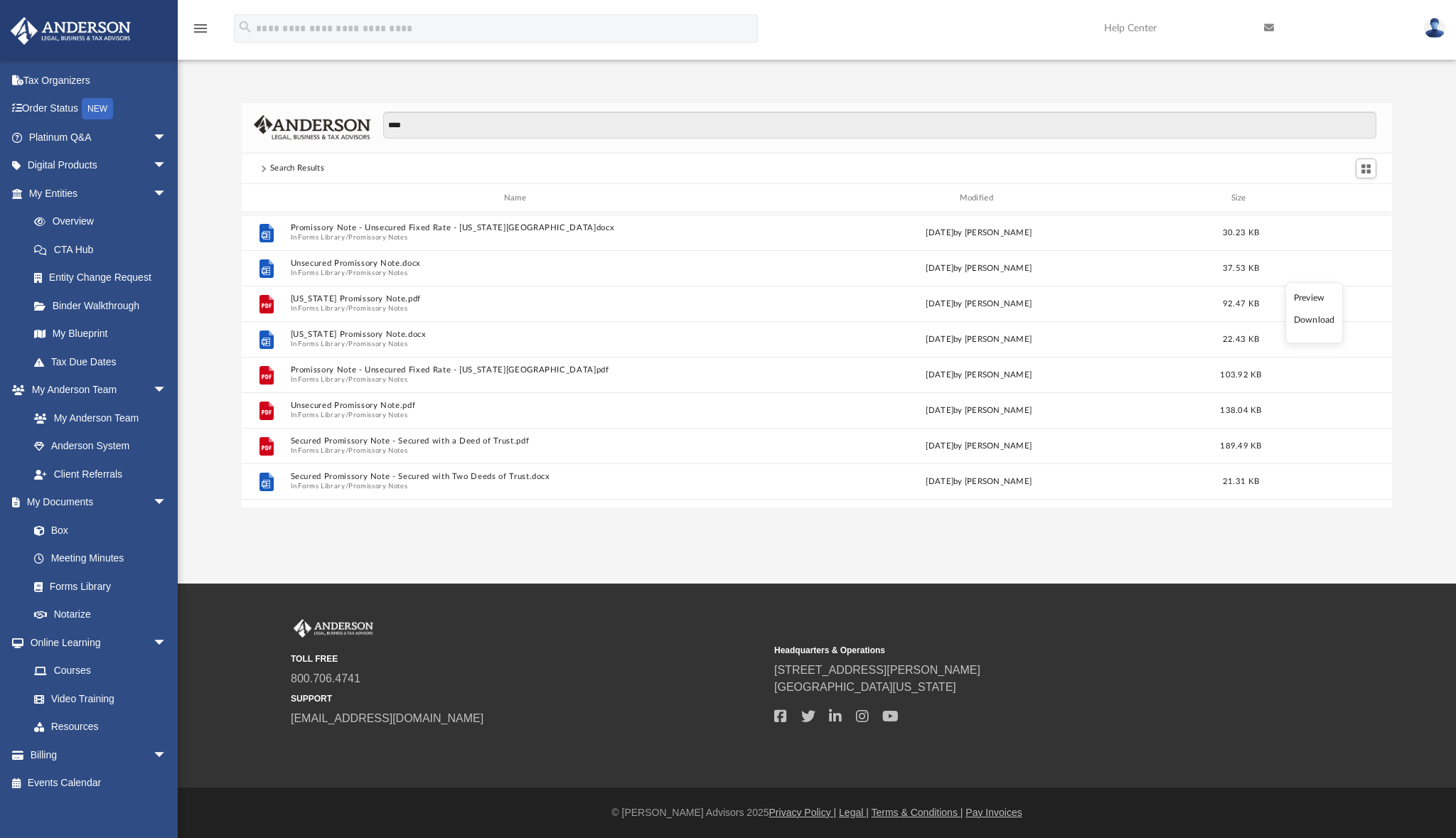
click at [1306, 298] on li "Preview" at bounding box center [1315, 298] width 41 height 15
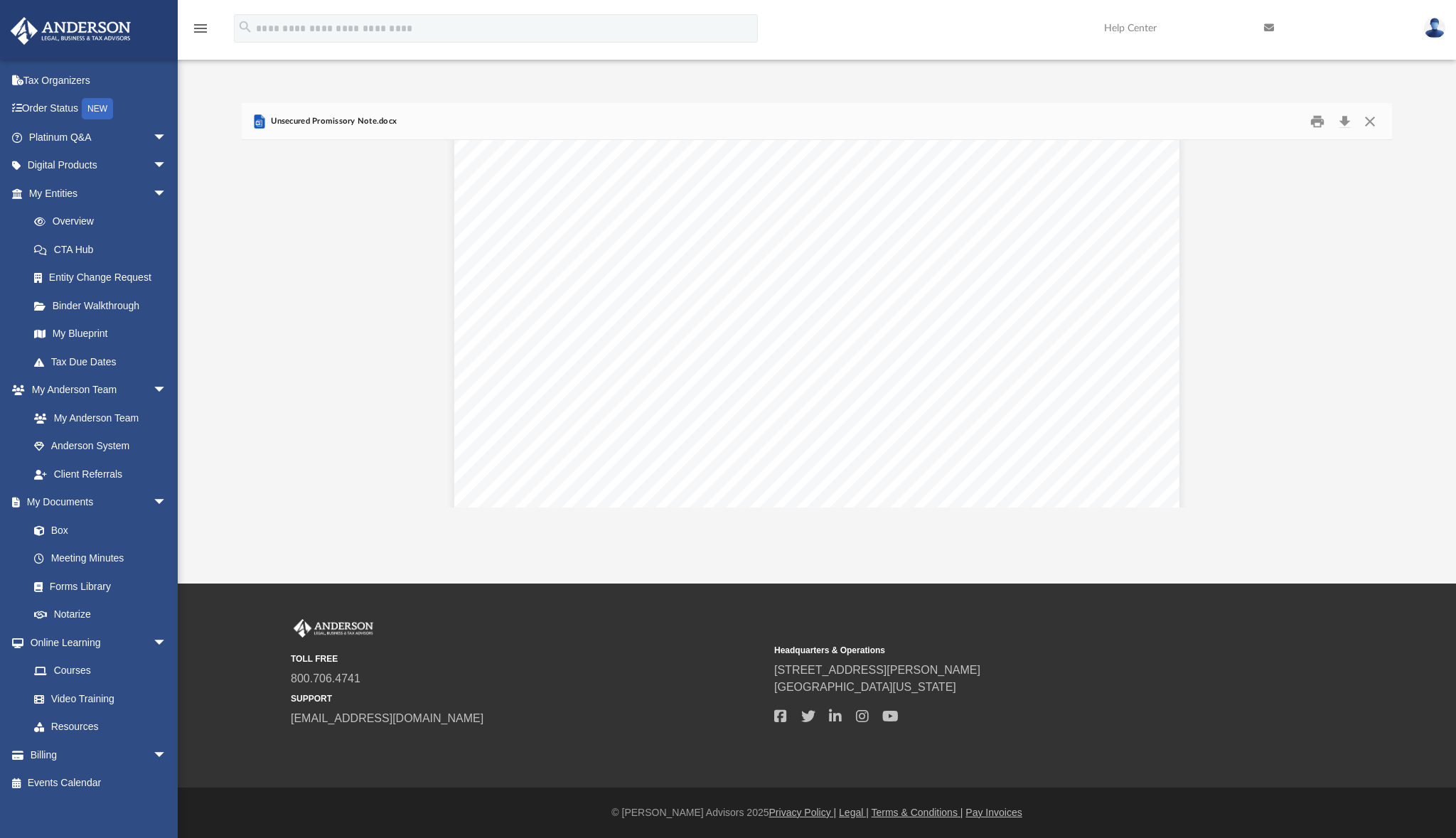
scroll to position [1490, 0]
click at [257, 326] on button "Preview" at bounding box center [257, 324] width 32 height 40
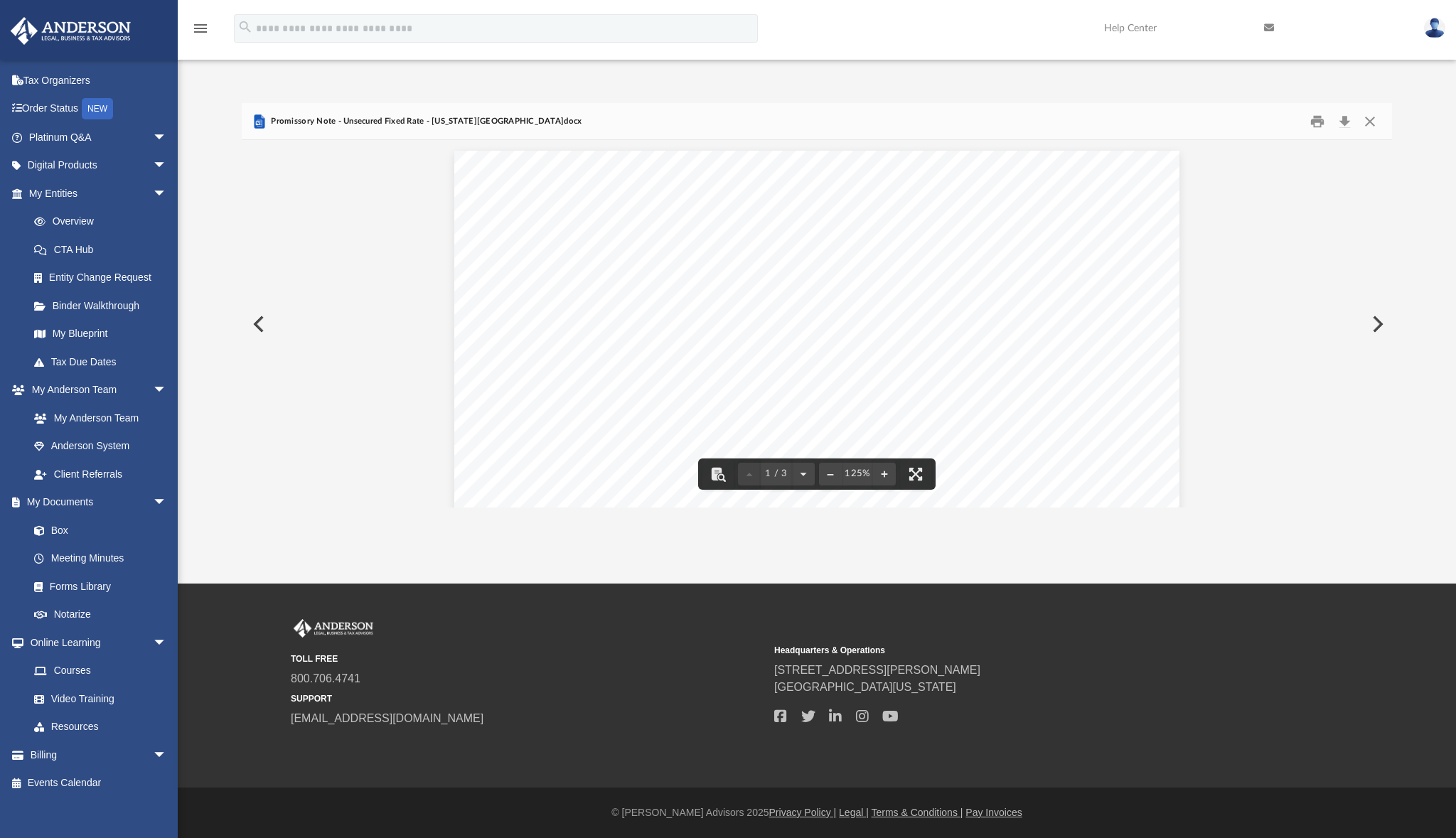
scroll to position [0, 0]
click at [257, 331] on button "Preview" at bounding box center [257, 324] width 32 height 40
click at [1372, 126] on button "Close" at bounding box center [1369, 121] width 26 height 22
